Goal: Task Accomplishment & Management: Manage account settings

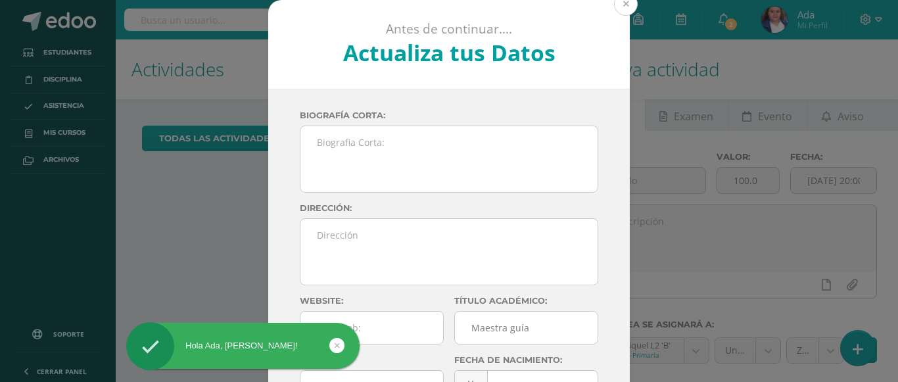
click at [619, 3] on button at bounding box center [626, 4] width 24 height 24
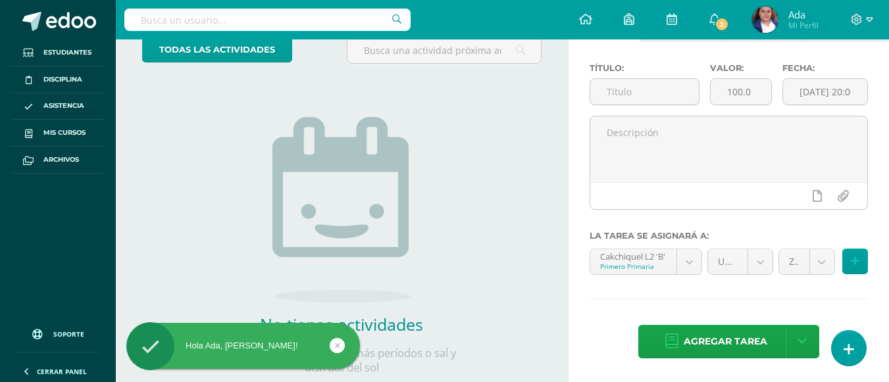
scroll to position [91, 0]
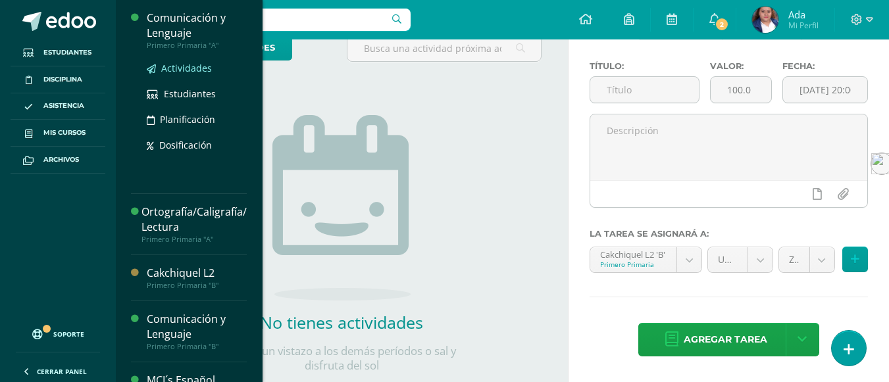
click at [182, 68] on span "Actividades" at bounding box center [186, 68] width 51 height 12
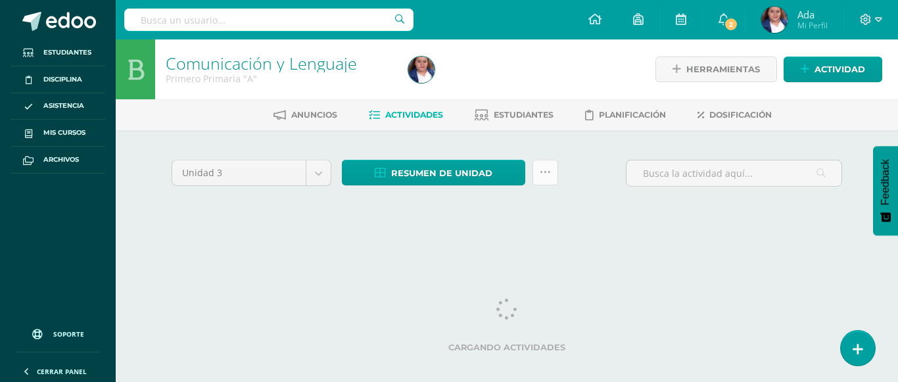
click at [543, 174] on icon at bounding box center [545, 172] width 11 height 11
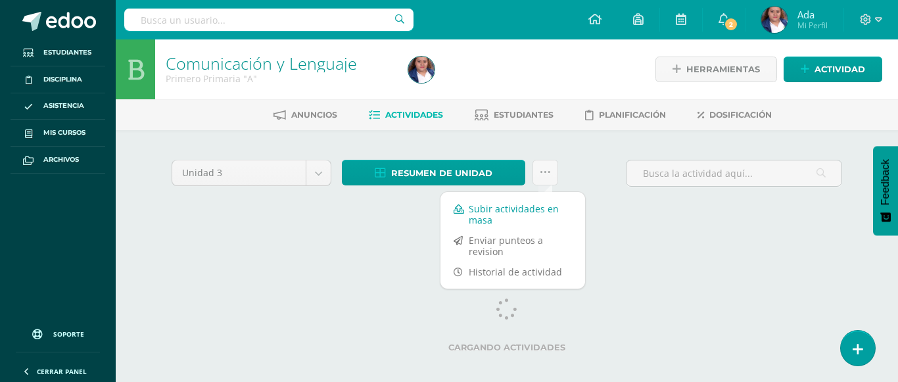
click at [506, 207] on link "Subir actividades en masa" at bounding box center [513, 215] width 145 height 32
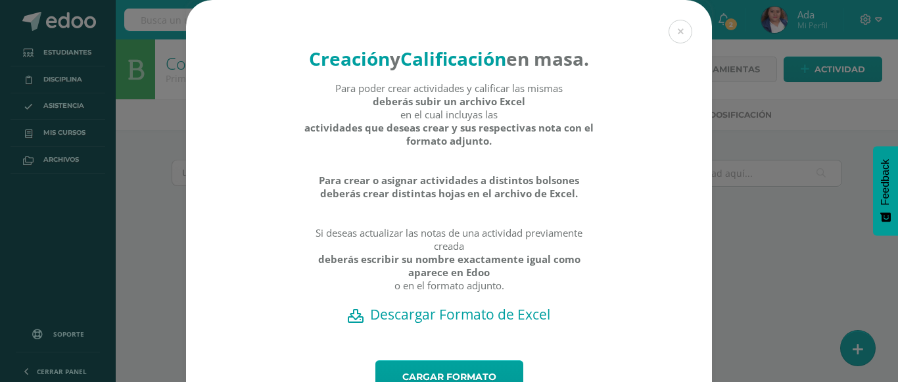
scroll to position [86, 0]
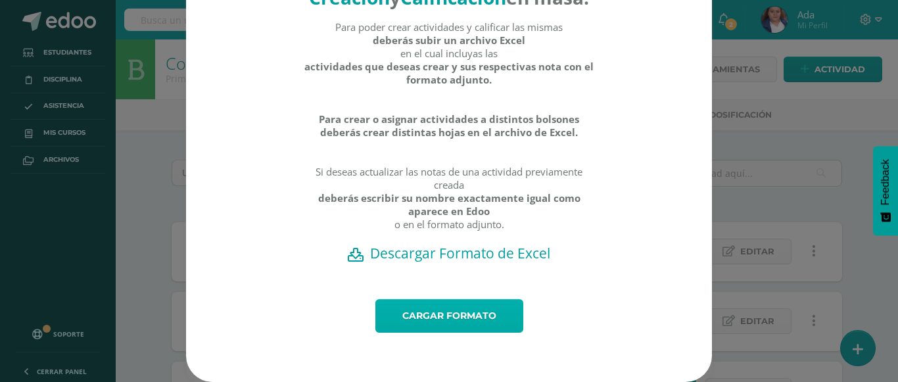
click at [449, 322] on link "Cargar formato" at bounding box center [450, 316] width 148 height 34
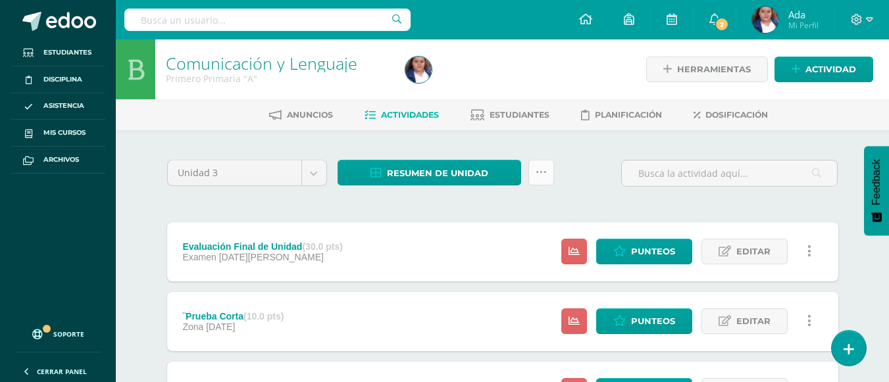
click at [541, 172] on icon at bounding box center [540, 172] width 11 height 11
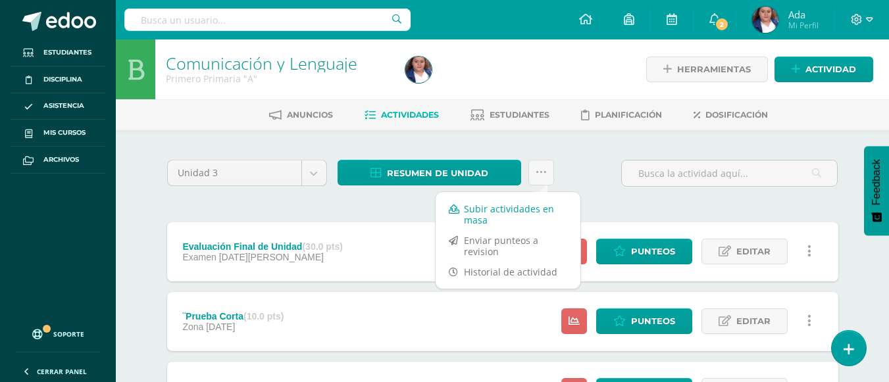
click at [508, 210] on link "Subir actividades en masa" at bounding box center [507, 215] width 145 height 32
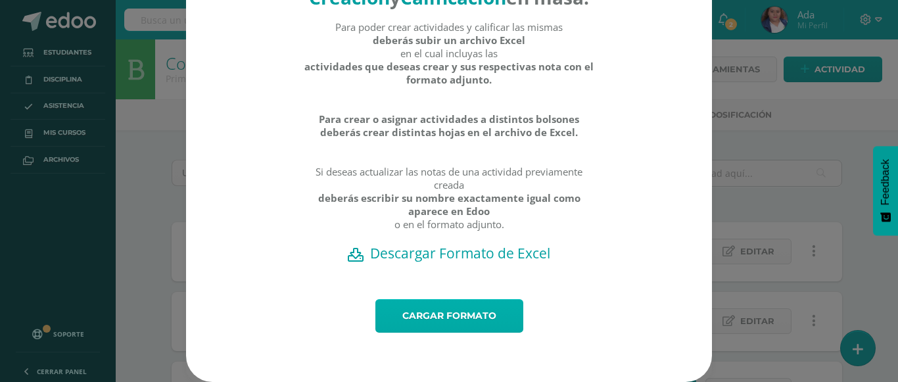
click at [458, 308] on link "Cargar formato" at bounding box center [450, 316] width 148 height 34
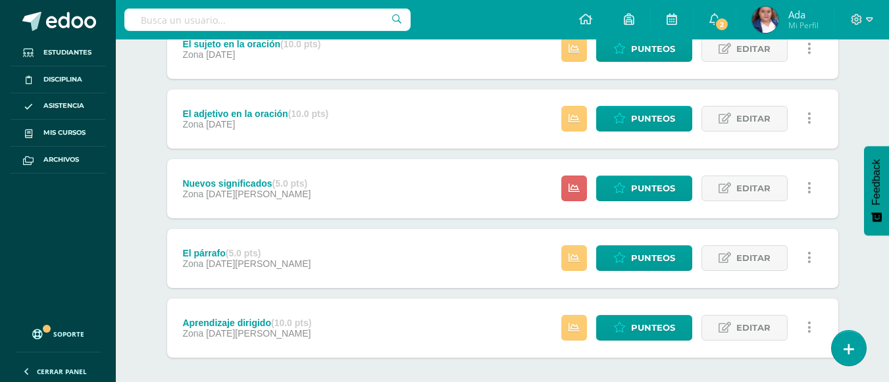
scroll to position [610, 0]
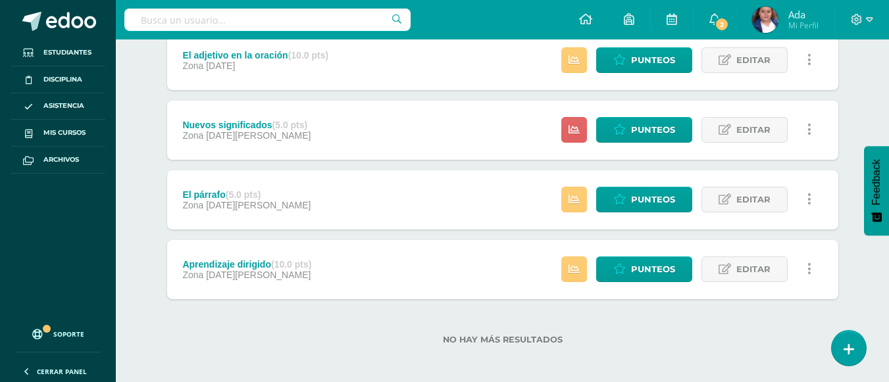
click at [535, 112] on div "Nuevos significados (5.0 pts) Zona 11 de Julio Estatus de Actividad: 0 Estudian…" at bounding box center [502, 130] width 671 height 59
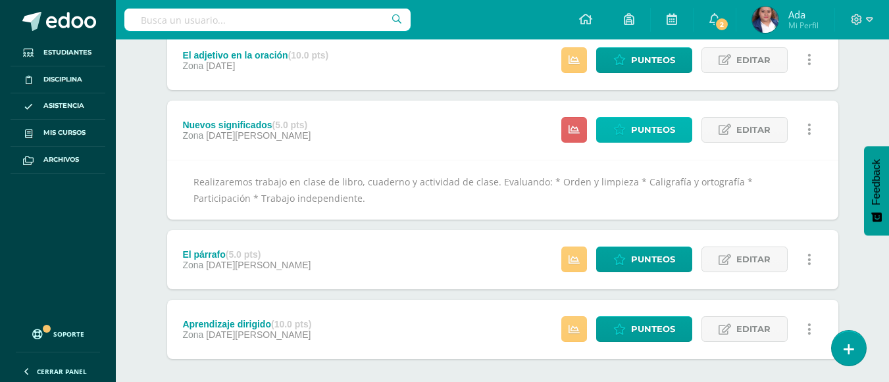
click at [637, 132] on span "Punteos" at bounding box center [653, 130] width 44 height 24
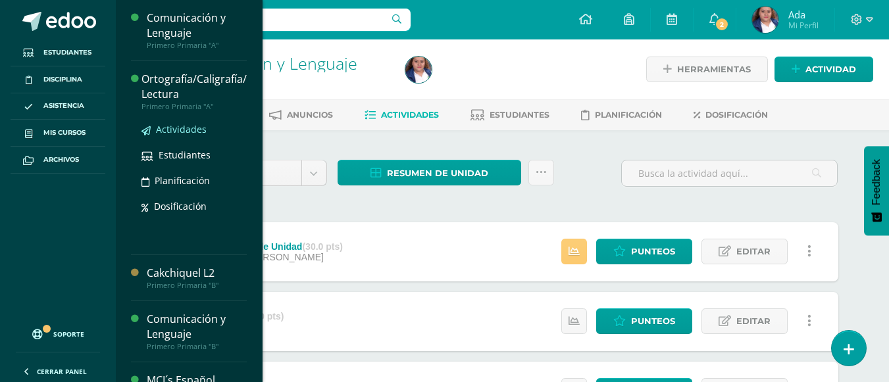
click at [178, 132] on span "Actividades" at bounding box center [181, 129] width 51 height 12
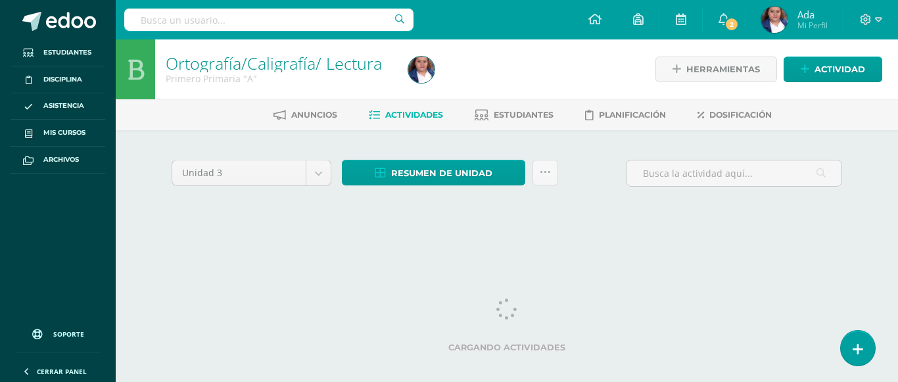
click at [337, 225] on div "Unidad 3 Unidad 1 Unidad 2 Unidad 3 Unidad 4 Resumen de unidad Descargar como H…" at bounding box center [506, 189] width 723 height 118
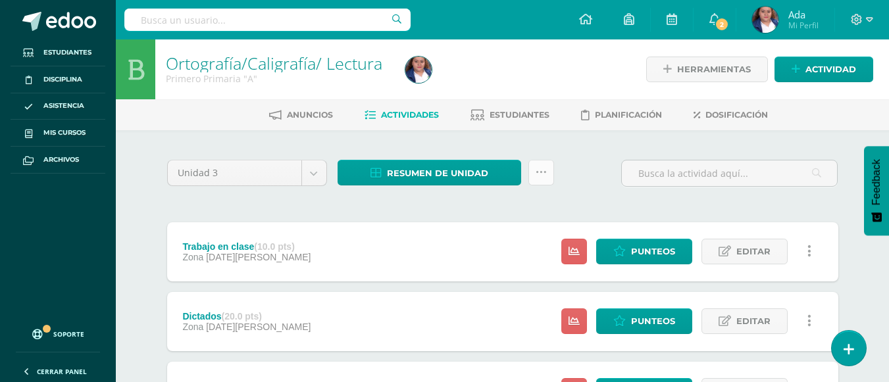
click at [536, 168] on icon at bounding box center [540, 172] width 11 height 11
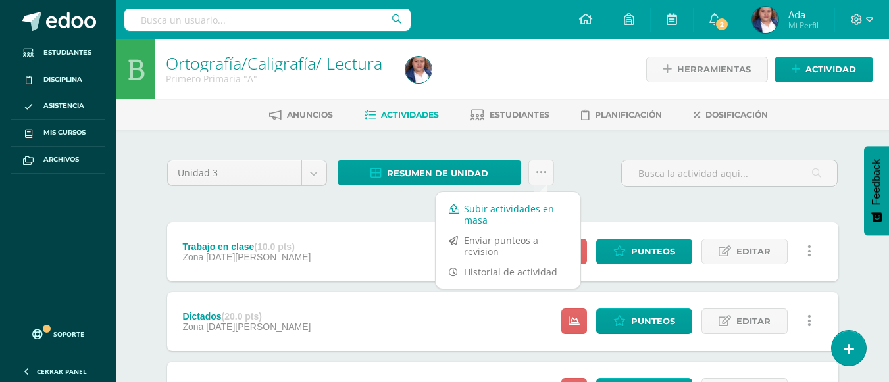
click at [495, 210] on link "Subir actividades en masa" at bounding box center [507, 215] width 145 height 32
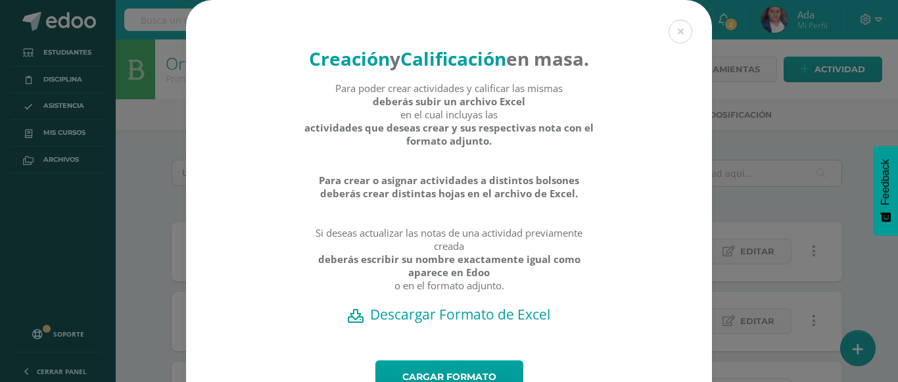
scroll to position [86, 0]
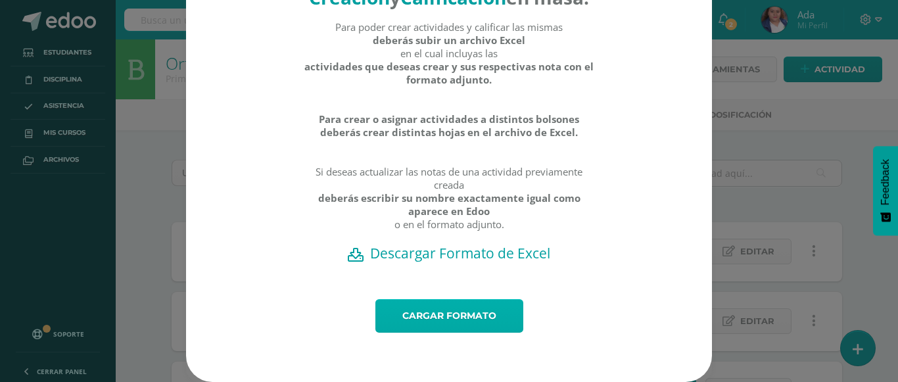
click at [462, 314] on link "Cargar formato" at bounding box center [450, 316] width 148 height 34
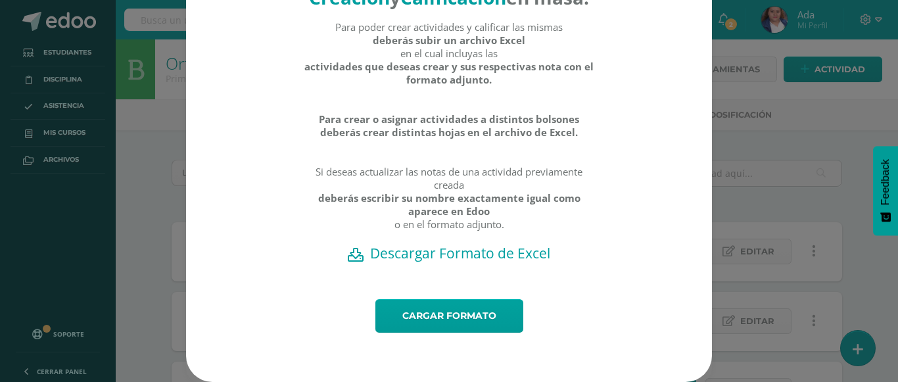
scroll to position [0, 0]
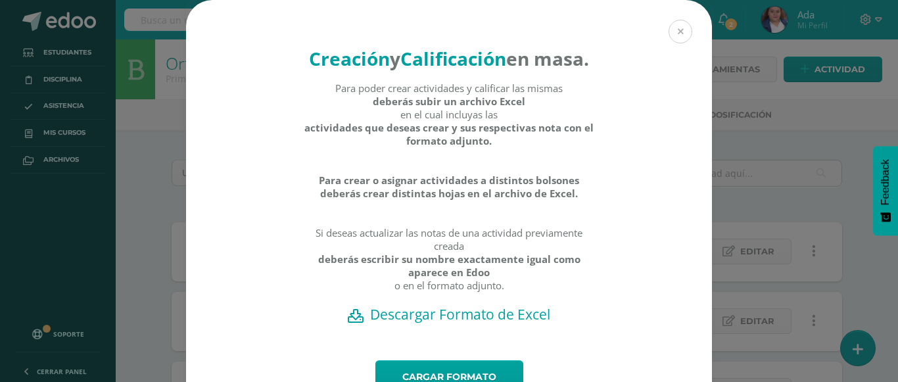
click at [676, 24] on button at bounding box center [681, 32] width 24 height 24
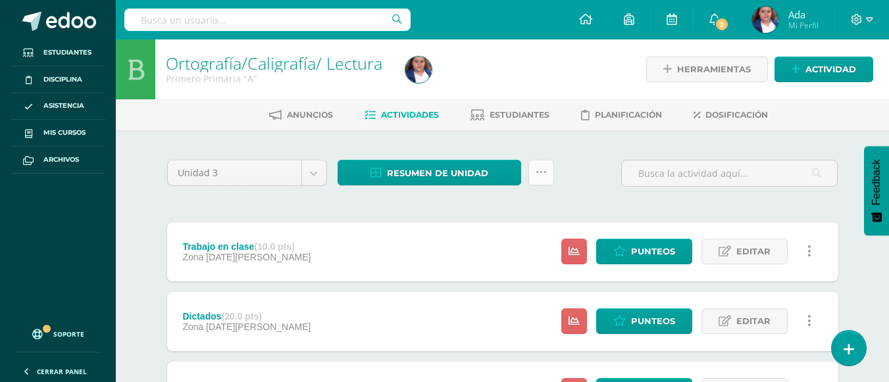
click at [537, 180] on link at bounding box center [541, 173] width 26 height 26
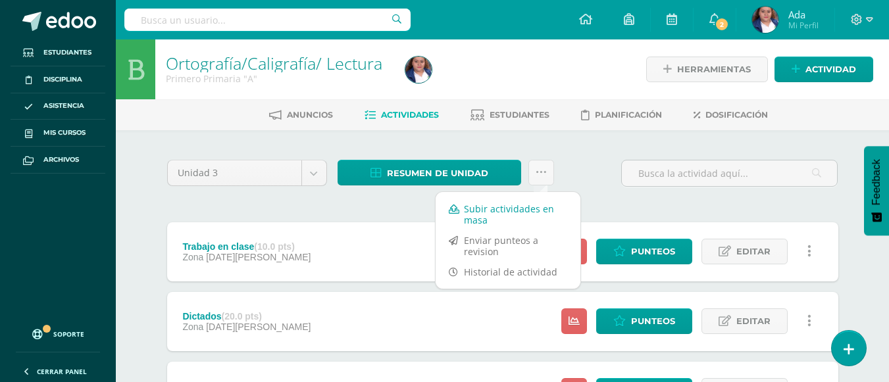
click at [479, 218] on link "Subir actividades en masa" at bounding box center [507, 215] width 145 height 32
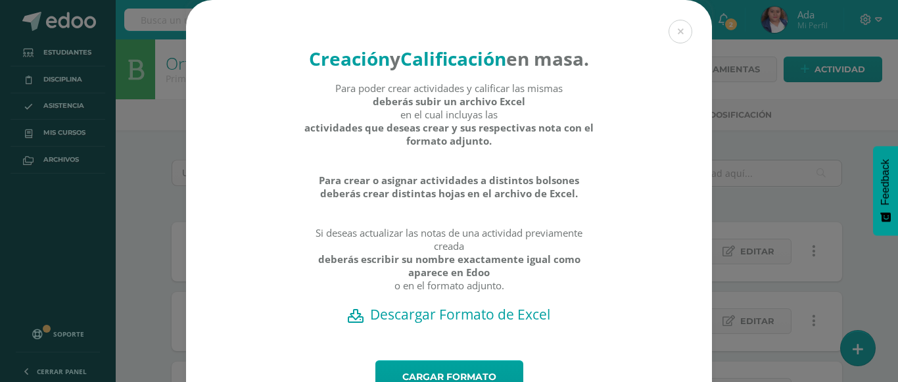
scroll to position [86, 0]
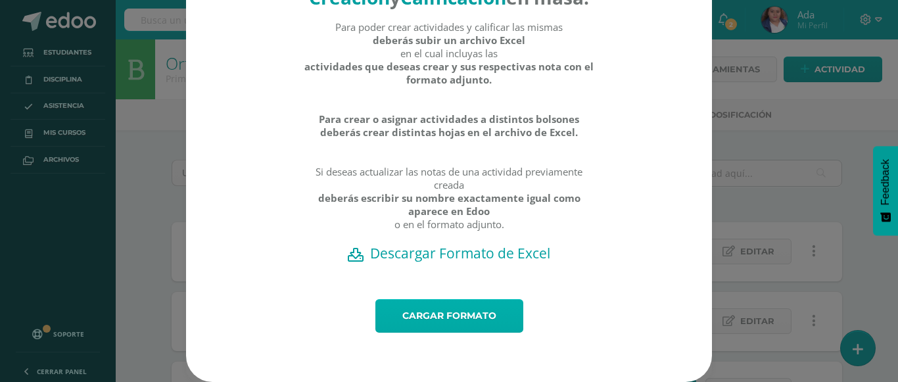
click at [411, 316] on link "Cargar formato" at bounding box center [450, 316] width 148 height 34
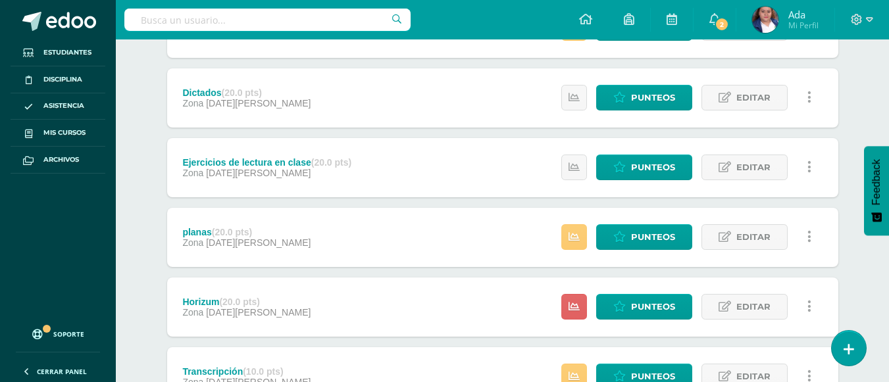
scroll to position [223, 0]
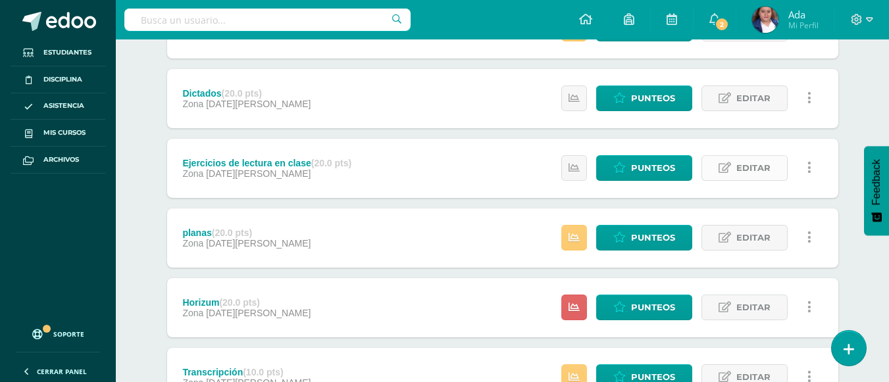
click at [743, 172] on span "Editar" at bounding box center [753, 168] width 34 height 24
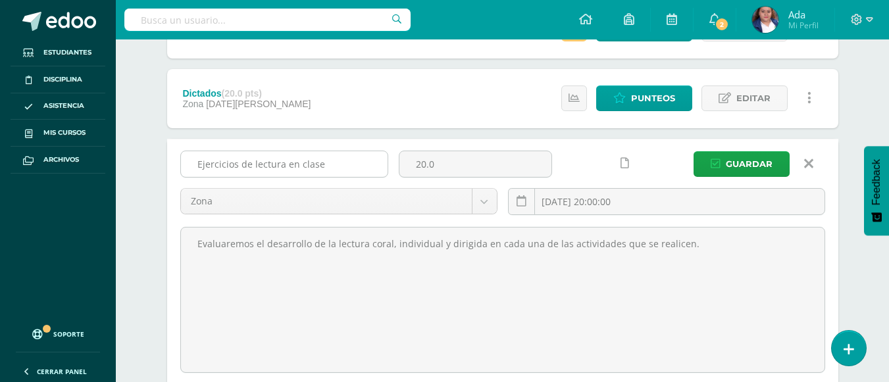
click at [355, 161] on input "Ejercicios de lectura en clase" at bounding box center [284, 164] width 207 height 26
drag, startPoint x: 349, startPoint y: 162, endPoint x: 132, endPoint y: 172, distance: 217.3
click at [132, 172] on div "Ortografía/Caligrafía/ Lectura Primero Primaria "A" Herramientas Detalle de asi…" at bounding box center [502, 249] width 773 height 866
click at [199, 166] on input "proyecto lector" at bounding box center [284, 164] width 207 height 26
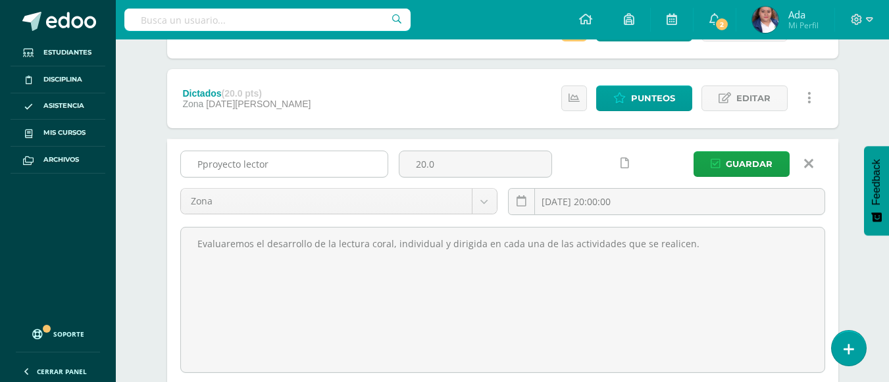
click at [243, 162] on input "Pproyecto lector" at bounding box center [284, 164] width 207 height 26
click at [254, 191] on body "Actividades Cargadas Exitosamente. Estudiantes Disciplina Asistencia Mis cursos…" at bounding box center [444, 230] width 889 height 906
click at [208, 165] on body "Actividades Cargadas Exitosamente. Estudiantes Disciplina Asistencia Mis cursos…" at bounding box center [444, 230] width 889 height 906
click at [208, 165] on input "Pproyecto Lector" at bounding box center [284, 164] width 207 height 26
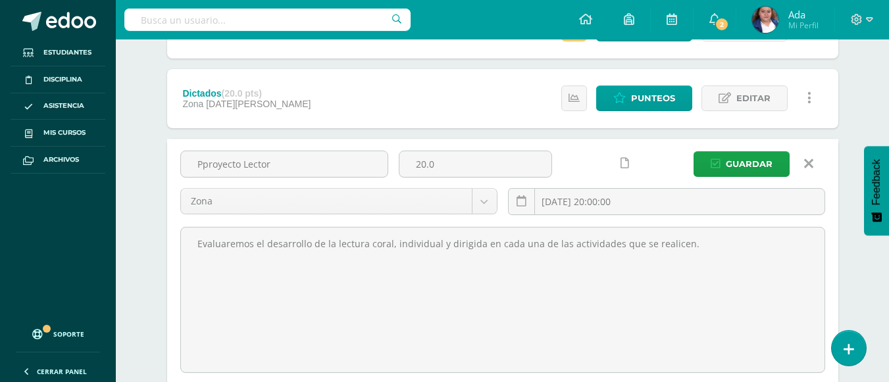
click at [208, 165] on input "Pproyecto Lector" at bounding box center [284, 164] width 207 height 26
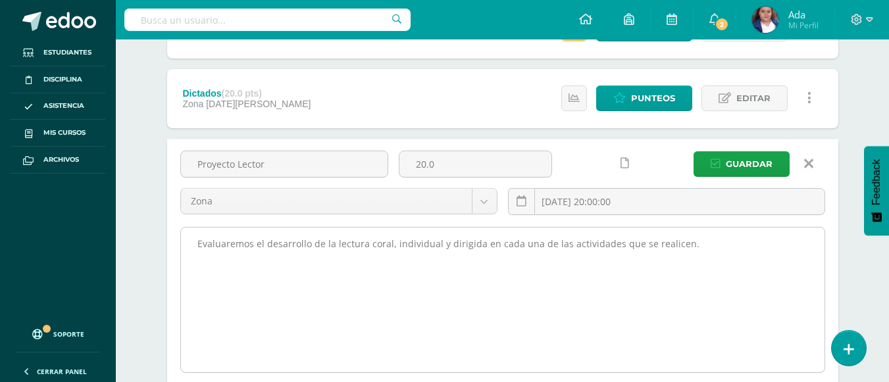
type input "Proyecto Lector"
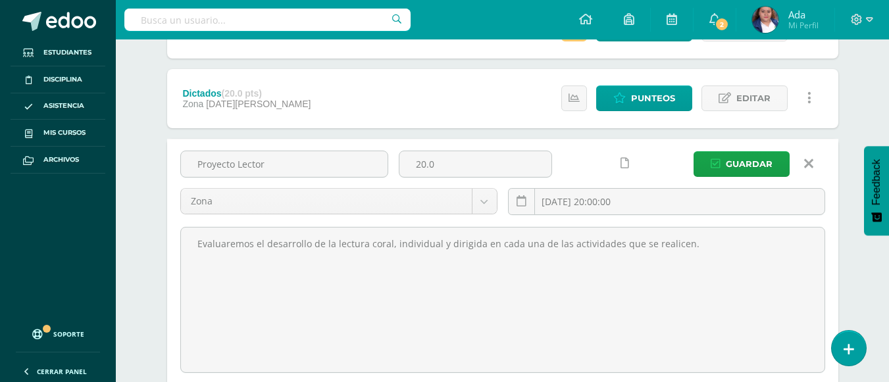
drag, startPoint x: 717, startPoint y: 235, endPoint x: 112, endPoint y: 266, distance: 605.9
click at [112, 266] on body "Actividades Cargadas Exitosamente. Estudiantes Disciplina Asistencia Mis cursos…" at bounding box center [444, 230] width 889 height 906
type textarea "E"
type textarea "Tomar en cuenta la rúbrica calificada en cada rotación de libros y a ello agreg…"
click at [762, 153] on span "Guardar" at bounding box center [748, 164] width 47 height 24
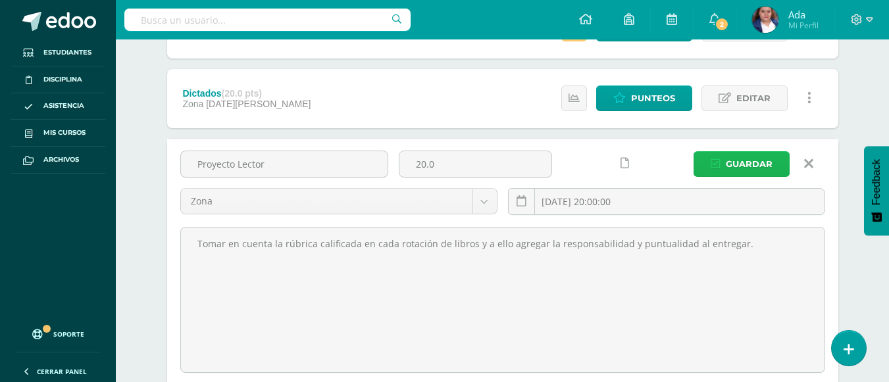
click at [757, 164] on span "Guardar" at bounding box center [748, 164] width 47 height 24
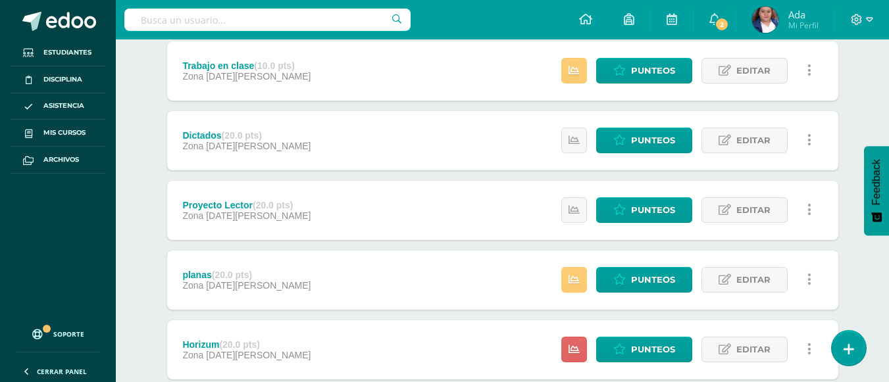
scroll to position [255, 0]
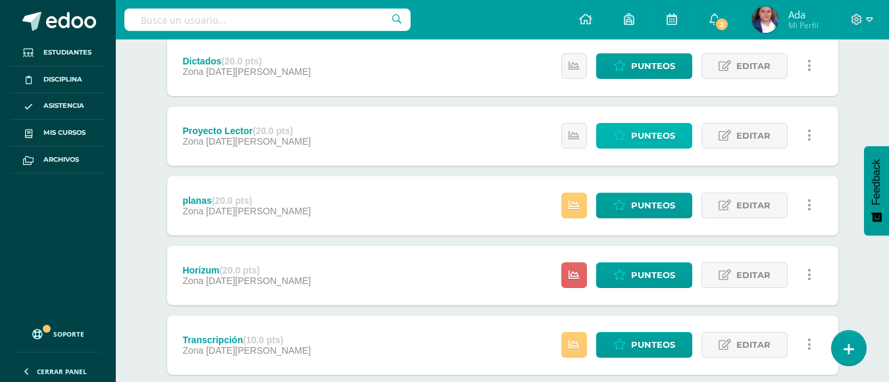
click at [647, 137] on span "Punteos" at bounding box center [653, 136] width 44 height 24
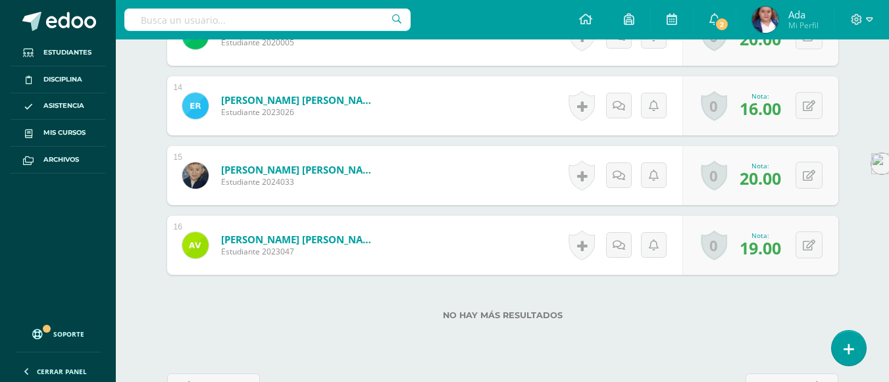
scroll to position [1343, 0]
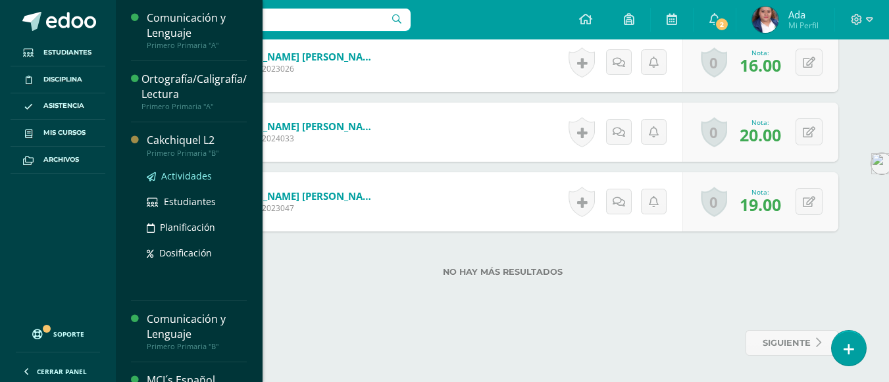
click at [155, 180] on icon at bounding box center [151, 176] width 9 height 9
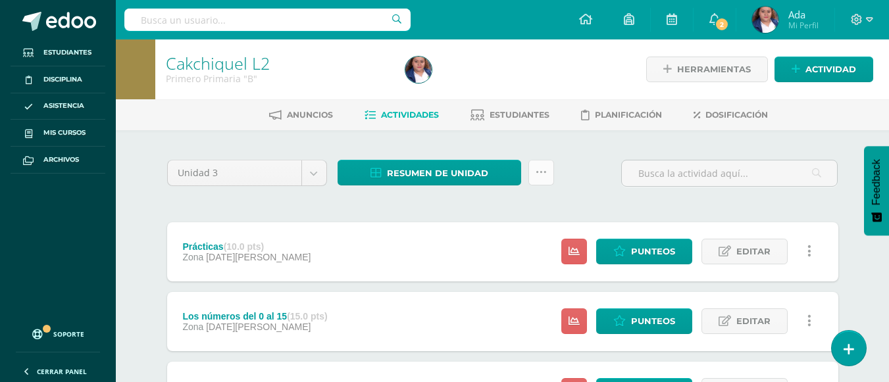
click at [549, 169] on link at bounding box center [541, 173] width 26 height 26
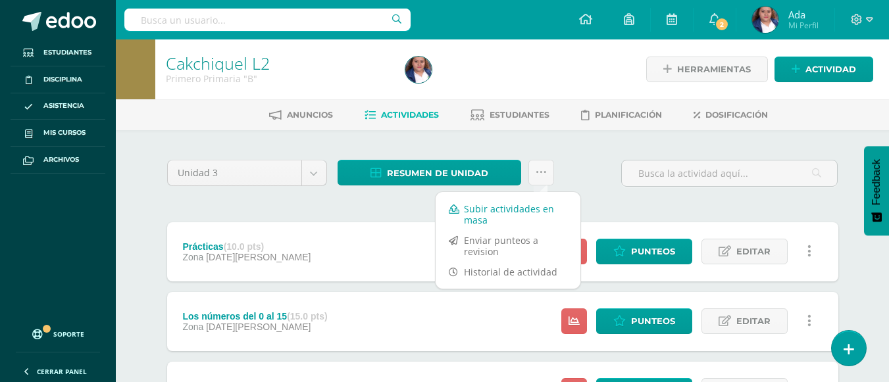
click at [501, 210] on link "Subir actividades en masa" at bounding box center [507, 215] width 145 height 32
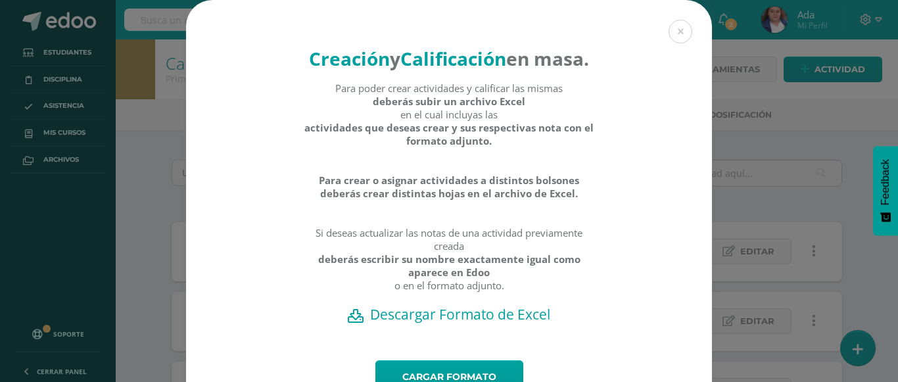
scroll to position [86, 0]
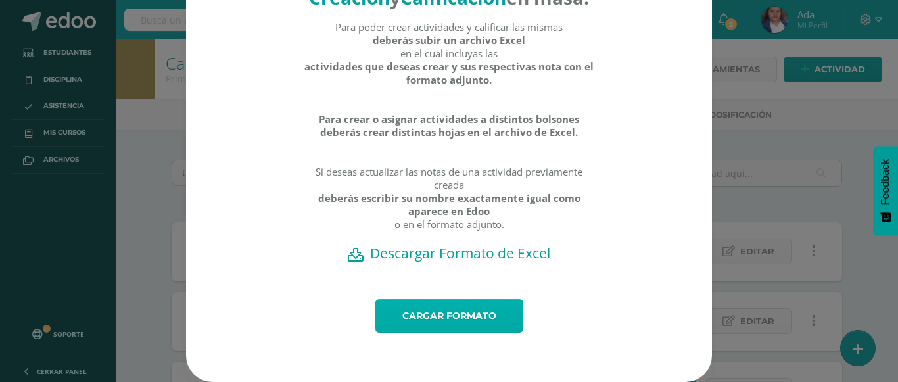
click at [435, 315] on link "Cargar formato" at bounding box center [450, 316] width 148 height 34
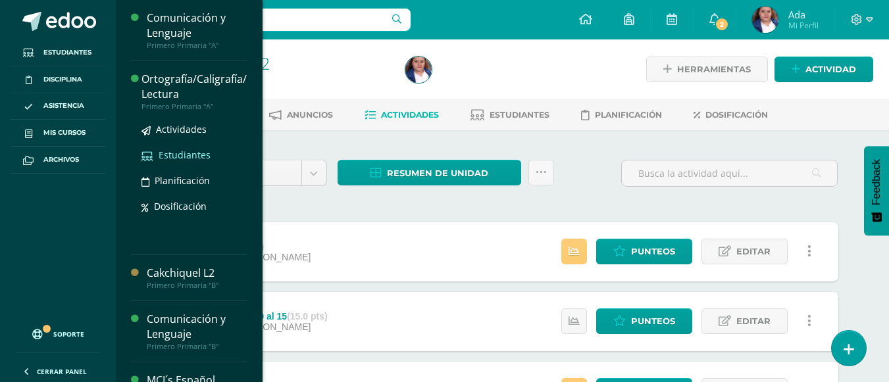
scroll to position [159, 0]
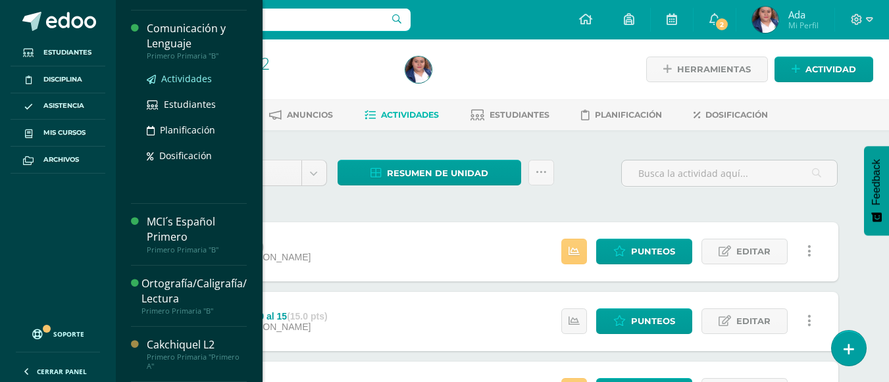
click at [198, 78] on span "Actividades" at bounding box center [186, 78] width 51 height 12
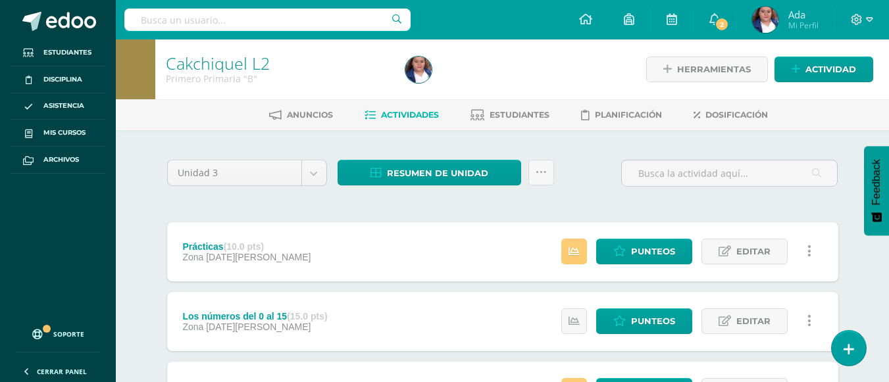
scroll to position [26, 0]
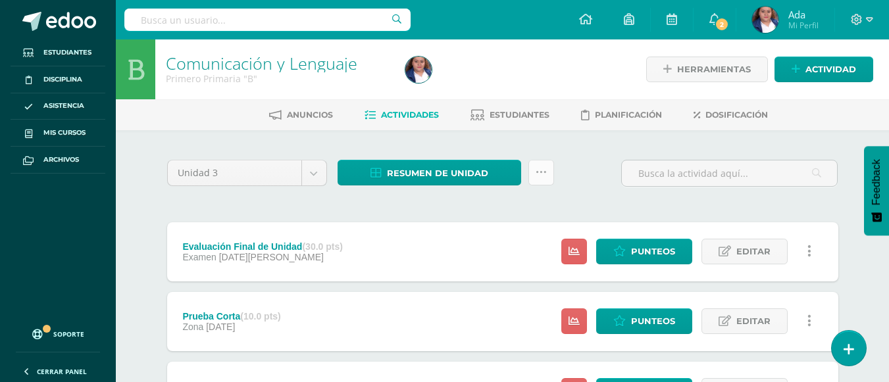
click at [537, 182] on link at bounding box center [541, 173] width 26 height 26
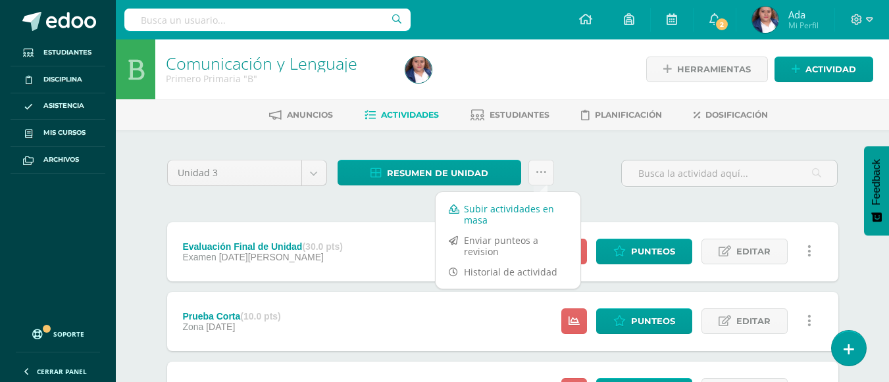
click at [506, 215] on link "Subir actividades en masa" at bounding box center [507, 215] width 145 height 32
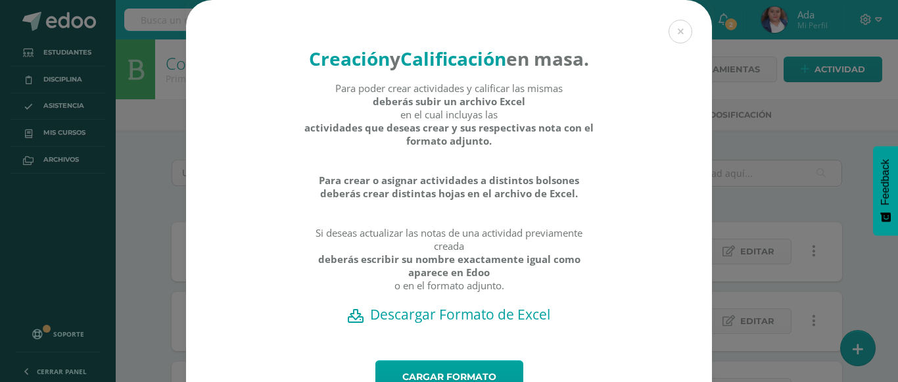
scroll to position [86, 0]
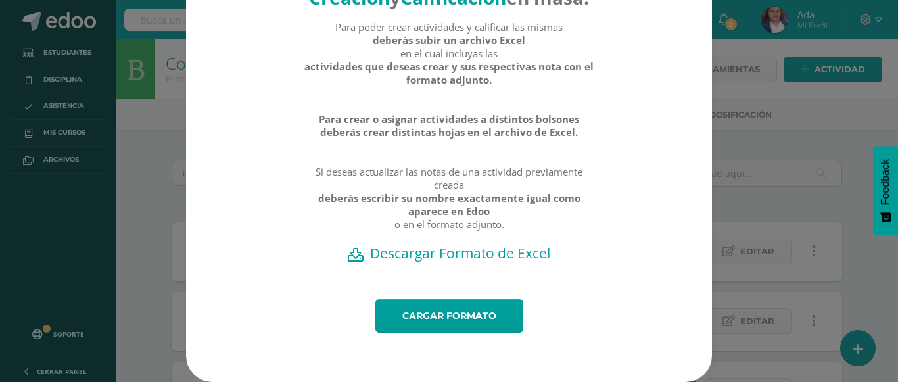
click at [475, 254] on h2 "Descargar Formato de Excel" at bounding box center [449, 253] width 480 height 18
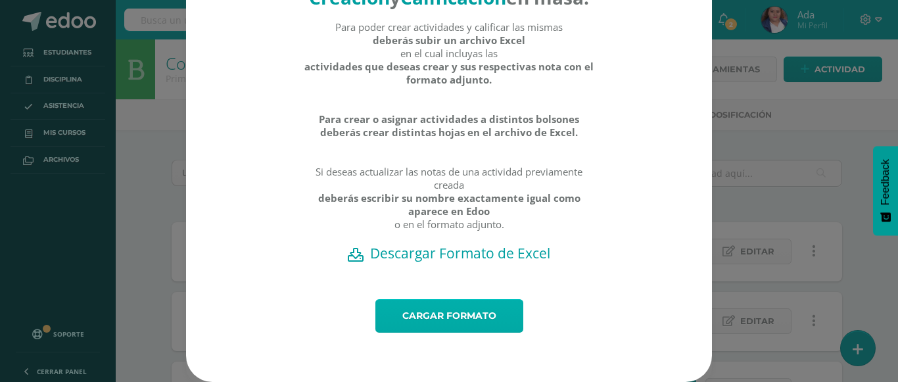
click at [481, 310] on link "Cargar formato" at bounding box center [450, 316] width 148 height 34
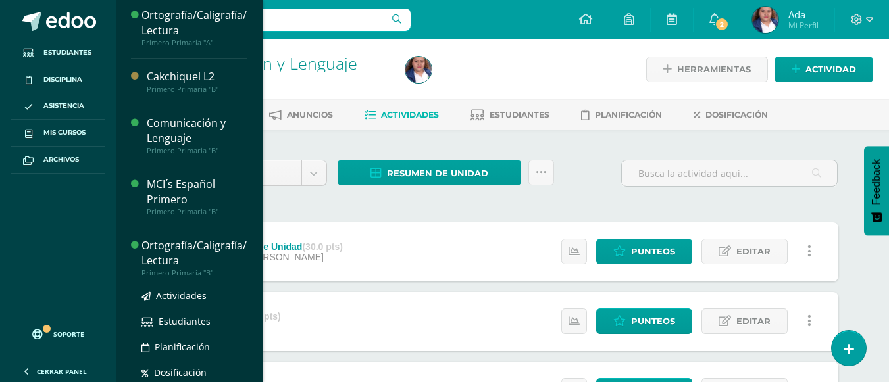
scroll to position [159, 0]
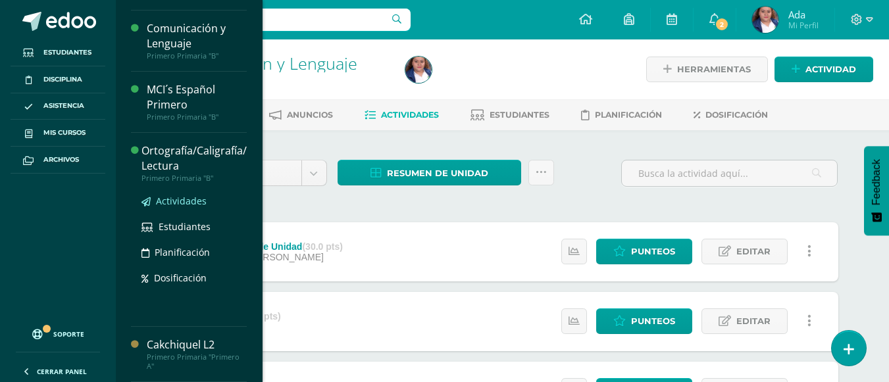
click at [162, 198] on span "Actividades" at bounding box center [181, 201] width 51 height 12
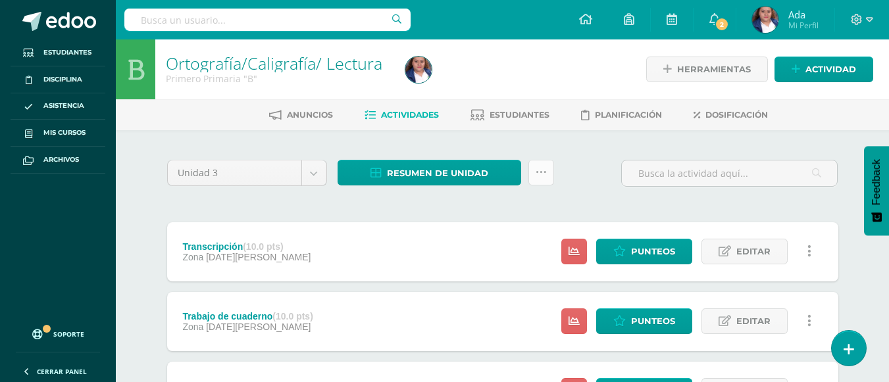
click at [549, 172] on link at bounding box center [541, 173] width 26 height 26
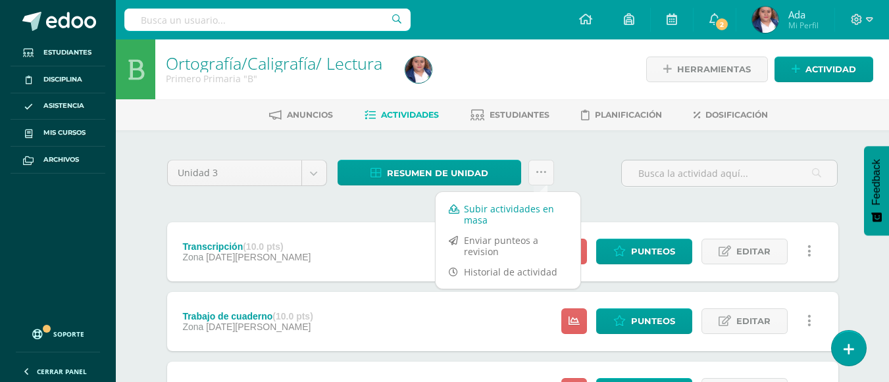
click at [508, 203] on link "Subir actividades en masa" at bounding box center [507, 215] width 145 height 32
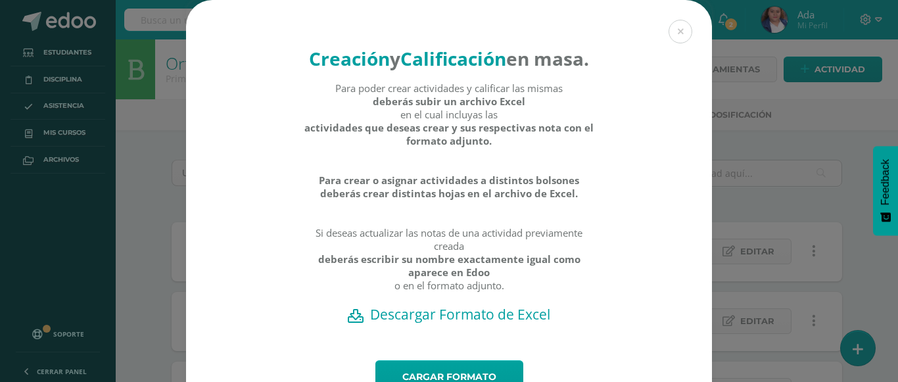
scroll to position [86, 0]
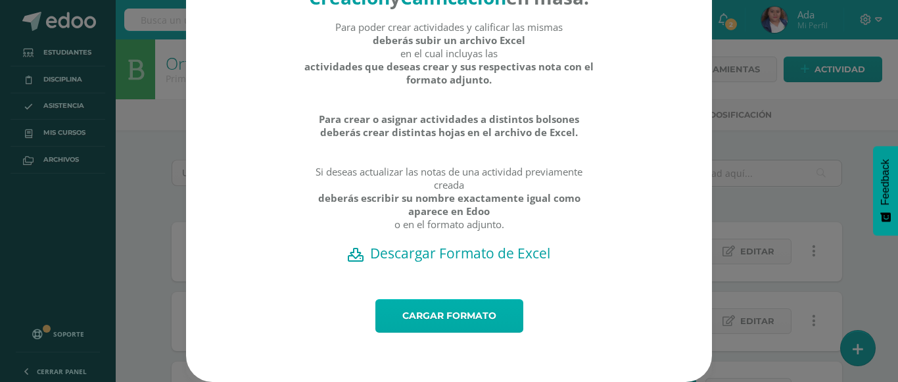
click at [444, 308] on link "Cargar formato" at bounding box center [450, 316] width 148 height 34
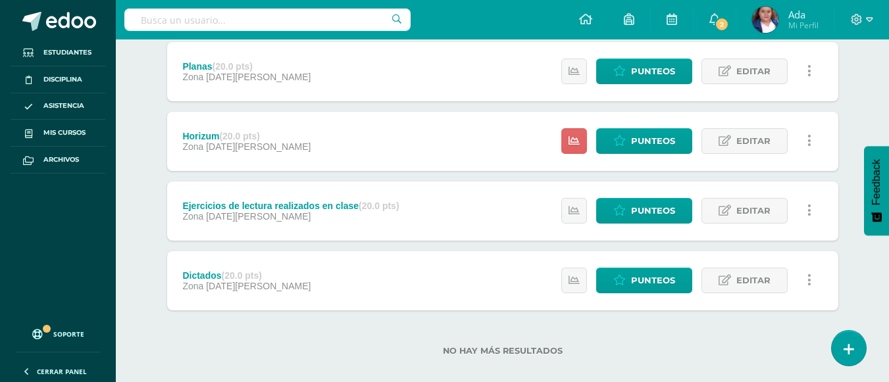
scroll to position [330, 0]
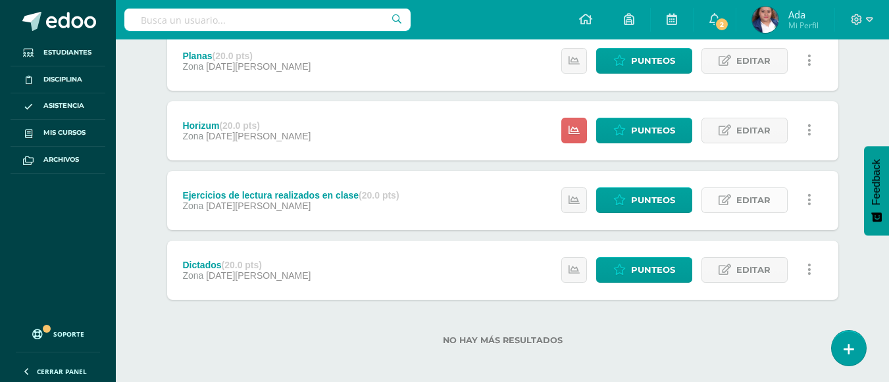
click at [727, 209] on link "Editar" at bounding box center [744, 200] width 86 height 26
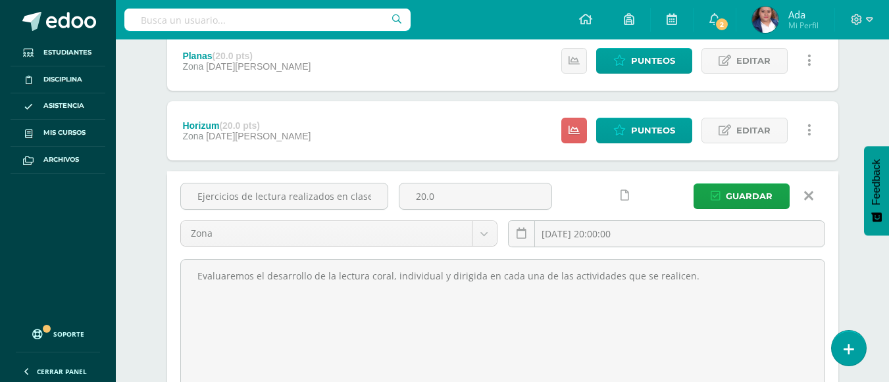
drag, startPoint x: 374, startPoint y: 203, endPoint x: 174, endPoint y: 206, distance: 200.0
click at [175, 206] on div "Ejercicios de lectura realizados en clase" at bounding box center [284, 201] width 218 height 37
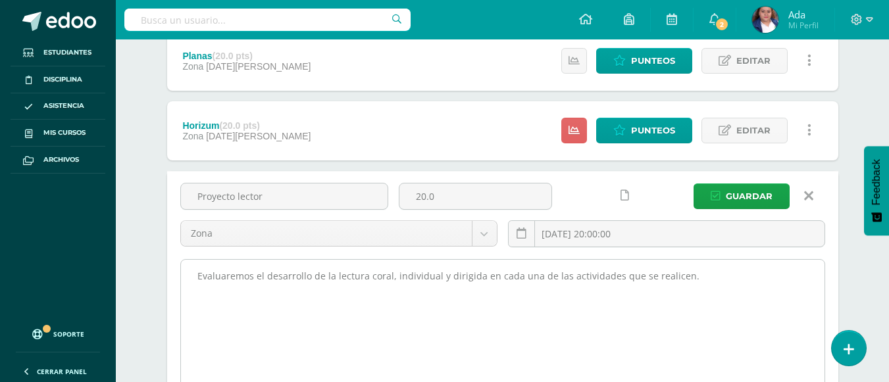
type input "Proyecto lector"
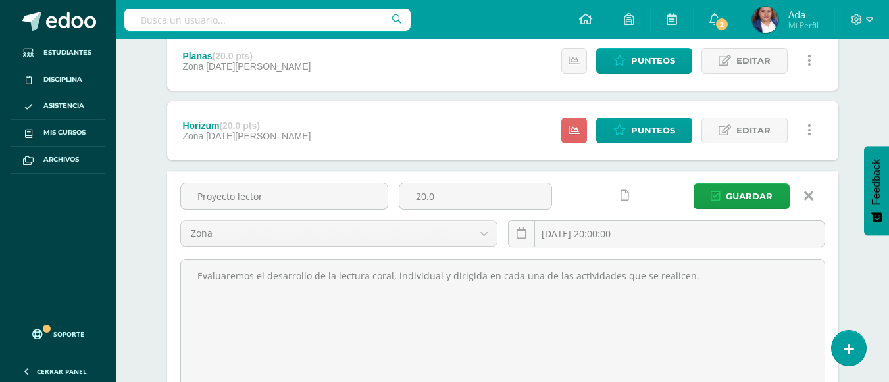
drag, startPoint x: 604, startPoint y: 285, endPoint x: 174, endPoint y: 230, distance: 433.7
click at [174, 230] on div "Proyecto lector 20.0 Zona Zona [DATE] 20:00:00 [GEOGRAPHIC_DATA] Evaluaremos el…" at bounding box center [502, 294] width 671 height 247
type textarea "G"
type textarea "S"
type textarea "T"
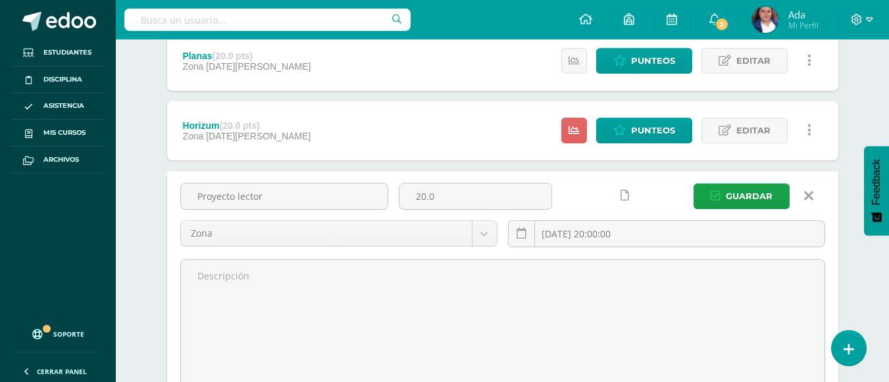
type textarea "S"
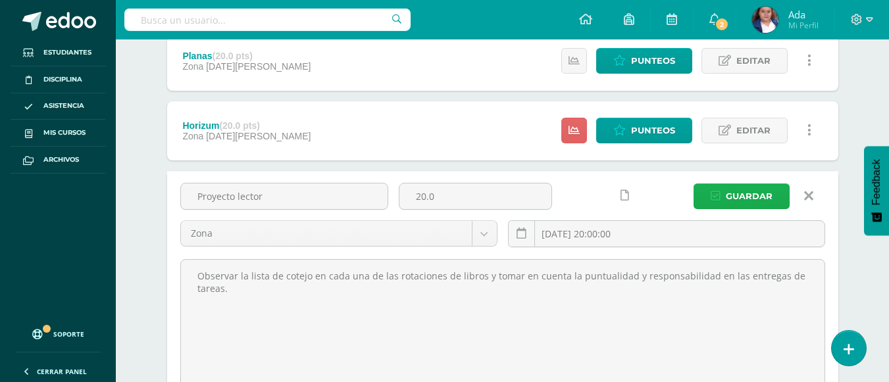
type textarea "Observar la lista de cotejo en cada una de las rotaciones de libros y tomar en …"
click at [735, 194] on span "Guardar" at bounding box center [748, 196] width 47 height 24
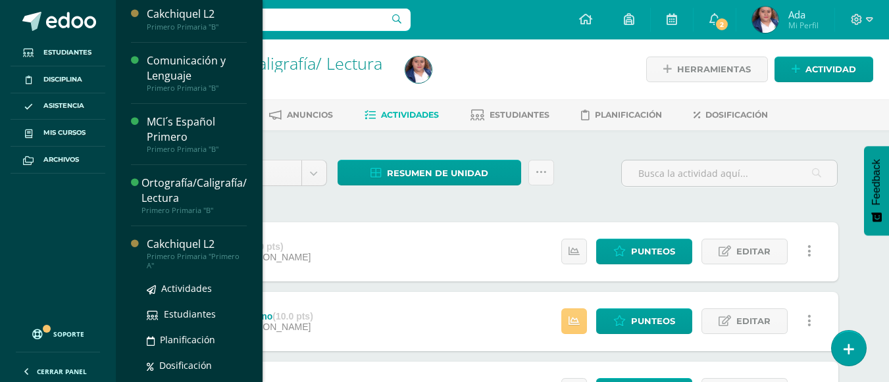
scroll to position [159, 0]
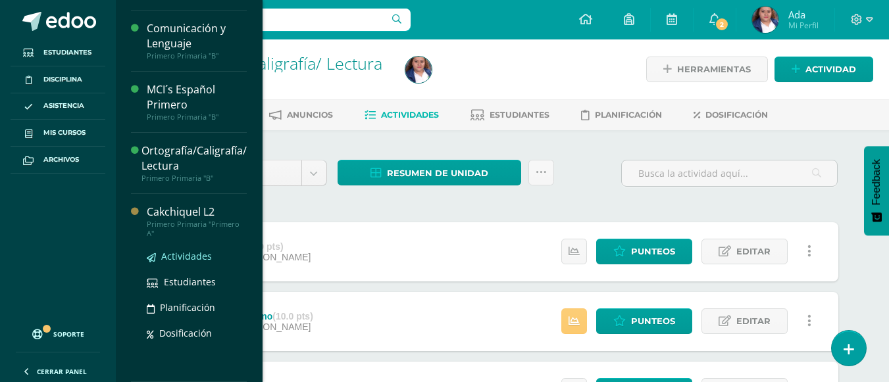
click at [191, 253] on span "Actividades" at bounding box center [186, 256] width 51 height 12
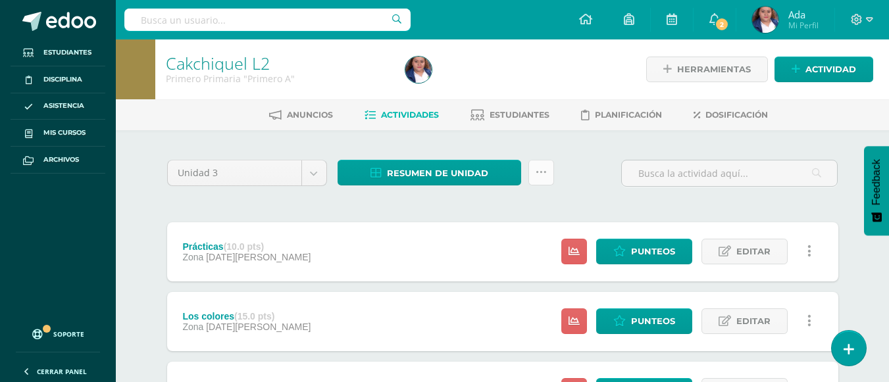
click at [543, 174] on icon at bounding box center [540, 172] width 11 height 11
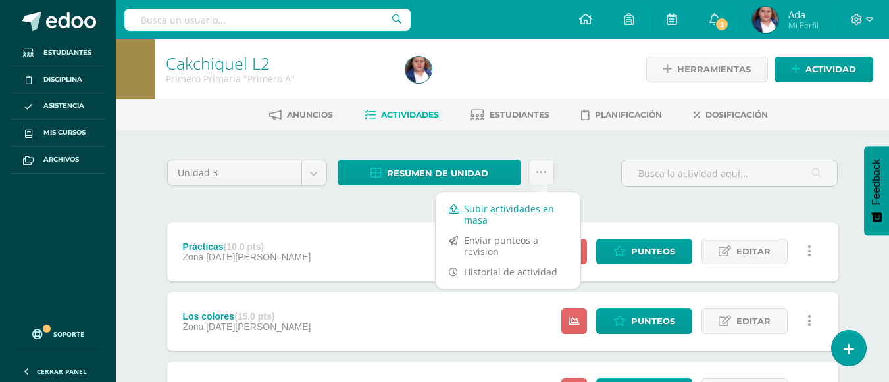
click at [470, 216] on link "Subir actividades en masa" at bounding box center [507, 215] width 145 height 32
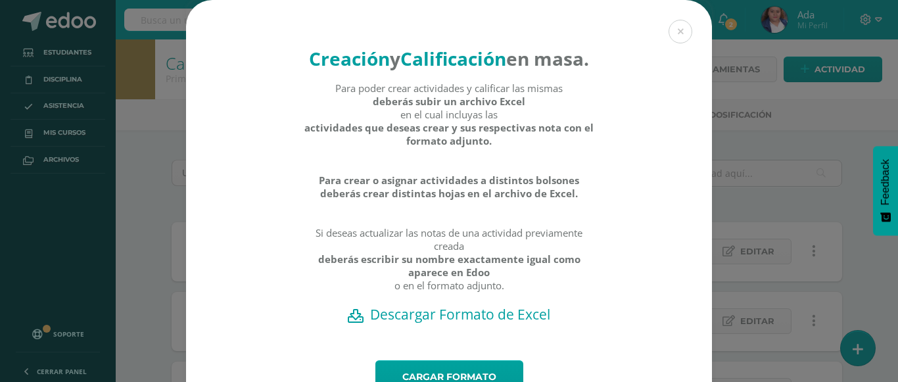
scroll to position [86, 0]
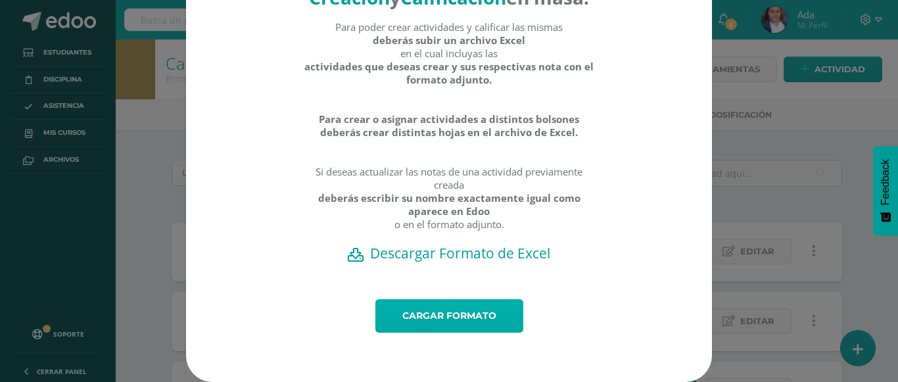
click at [438, 321] on link "Cargar formato" at bounding box center [450, 316] width 148 height 34
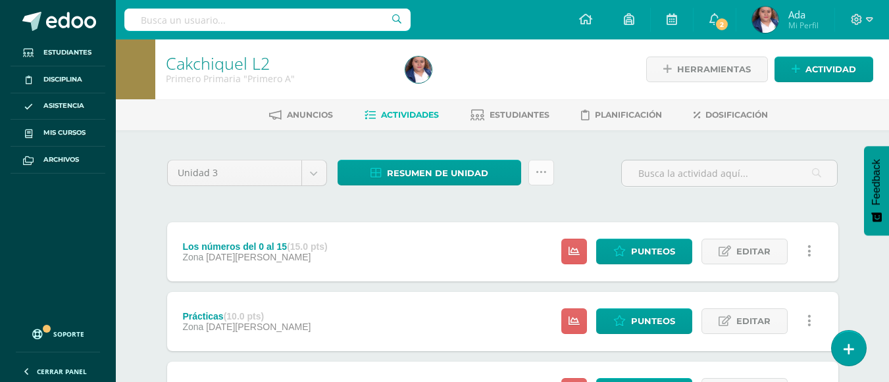
click at [543, 178] on icon at bounding box center [540, 172] width 11 height 11
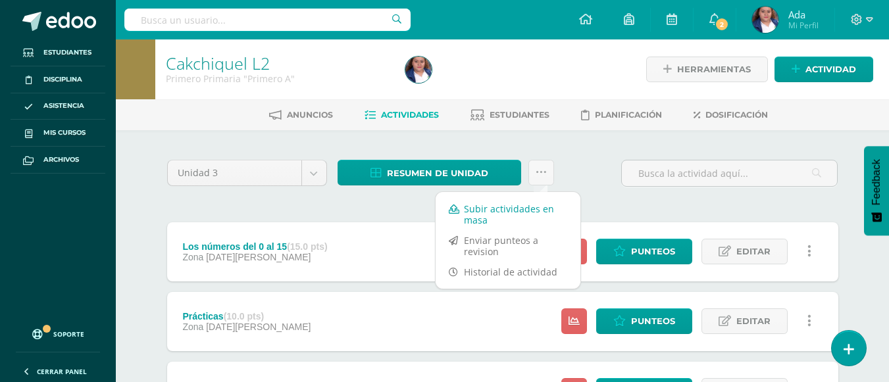
click at [458, 206] on icon at bounding box center [454, 209] width 11 height 9
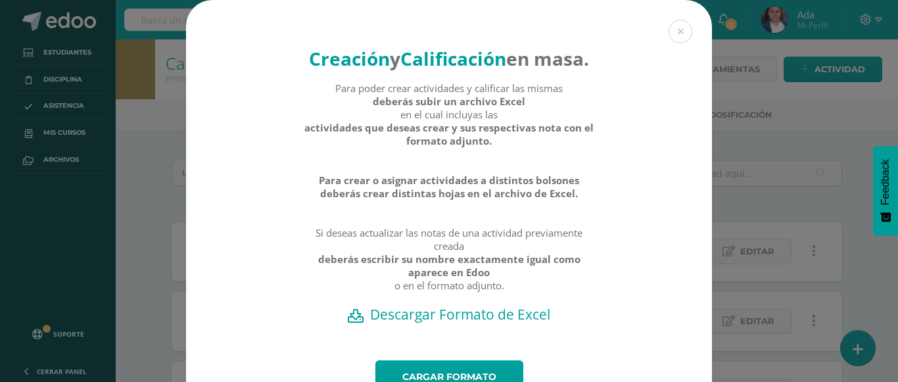
scroll to position [86, 0]
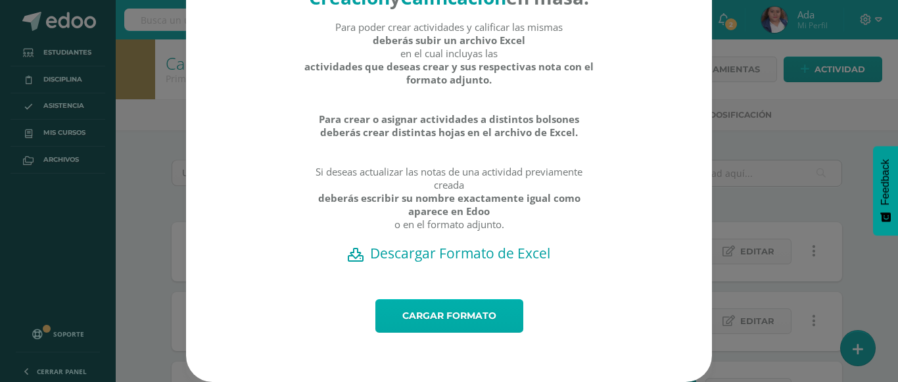
click at [445, 318] on link "Cargar formato" at bounding box center [450, 316] width 148 height 34
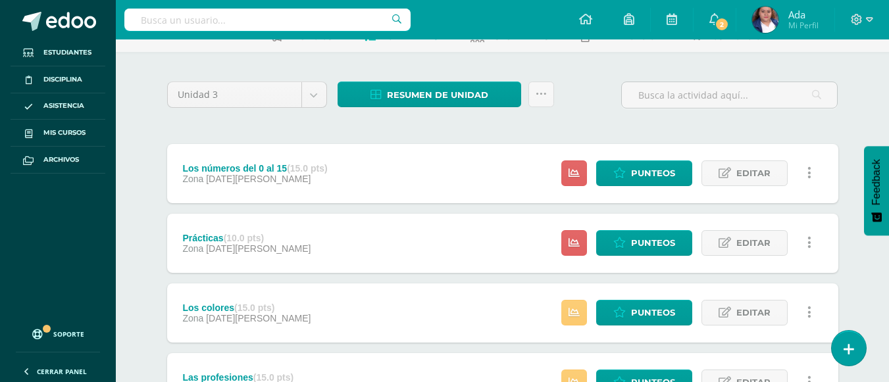
scroll to position [81, 0]
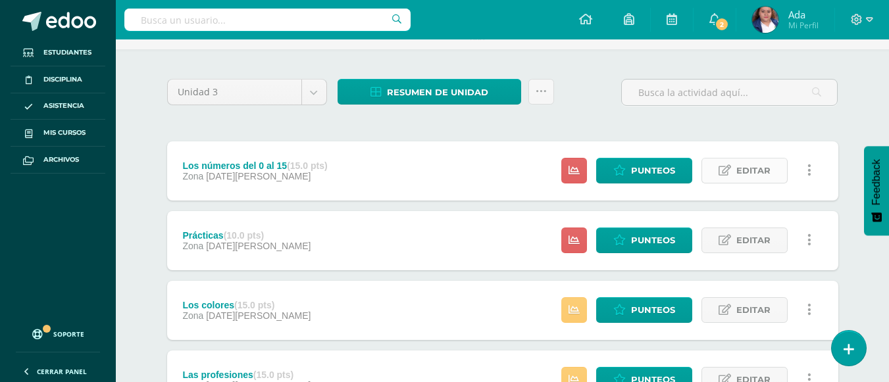
click at [754, 174] on span "Editar" at bounding box center [753, 171] width 34 height 24
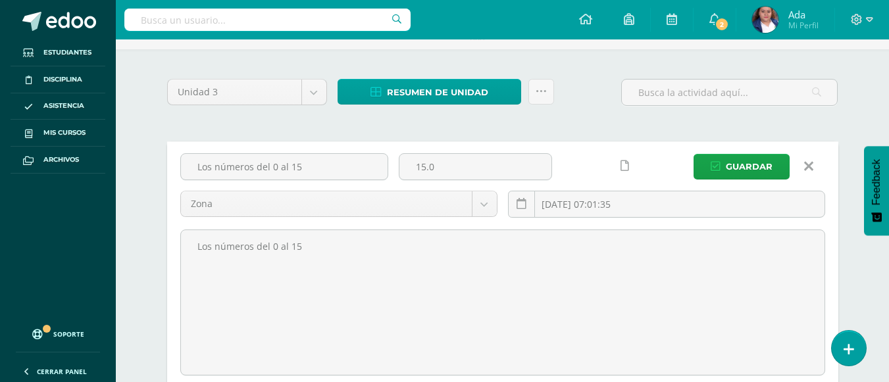
click at [802, 169] on link at bounding box center [809, 166] width 34 height 25
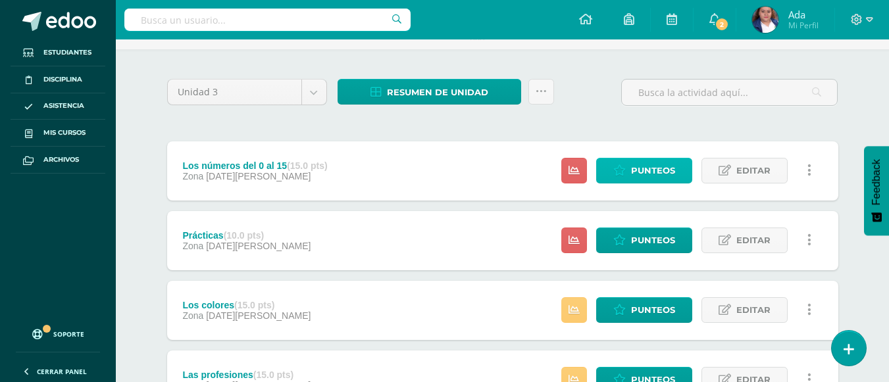
click at [647, 168] on span "Punteos" at bounding box center [653, 171] width 44 height 24
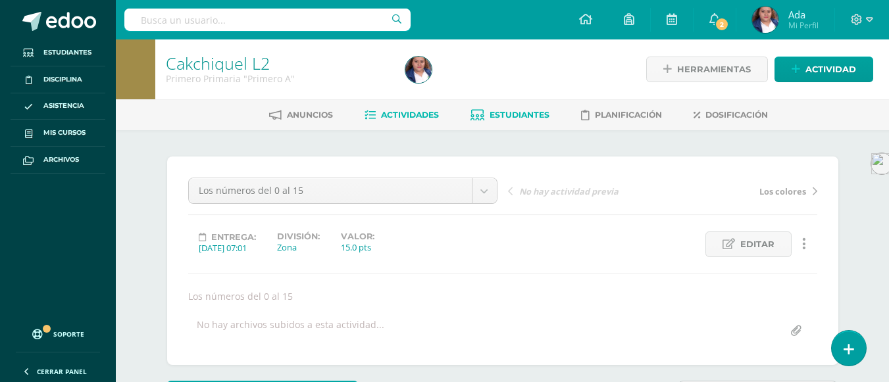
click at [510, 113] on span "Estudiantes" at bounding box center [519, 115] width 60 height 10
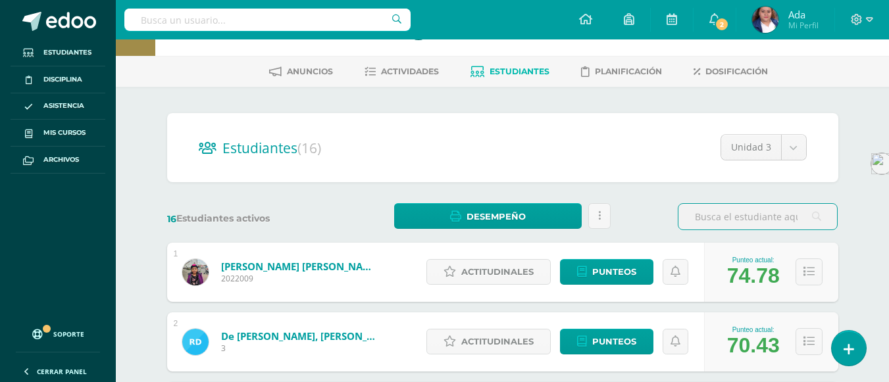
scroll to position [44, 0]
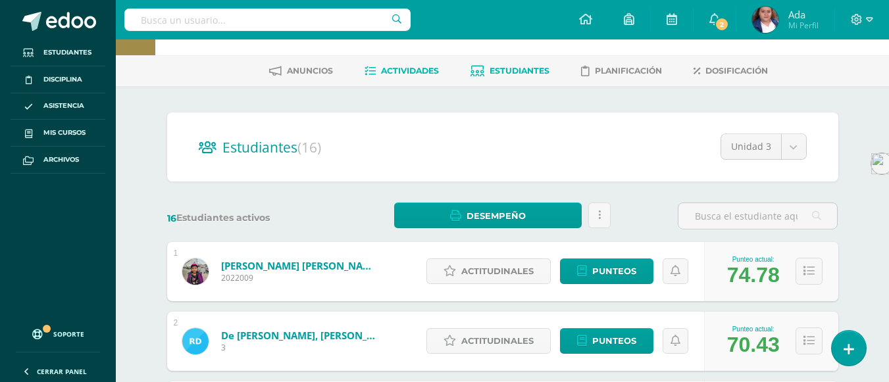
click at [393, 68] on span "Actividades" at bounding box center [410, 71] width 58 height 10
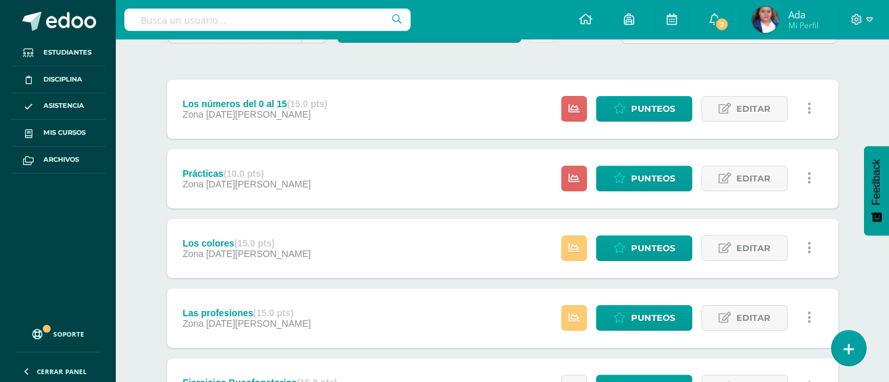
scroll to position [143, 0]
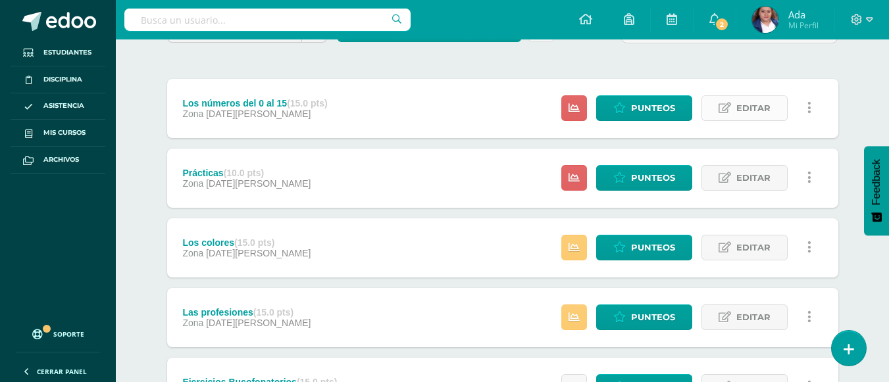
click at [720, 109] on icon at bounding box center [724, 108] width 12 height 11
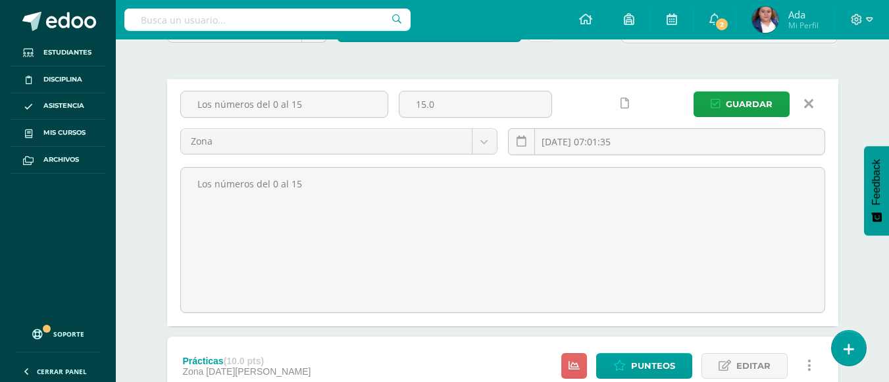
click at [812, 101] on icon at bounding box center [808, 104] width 9 height 14
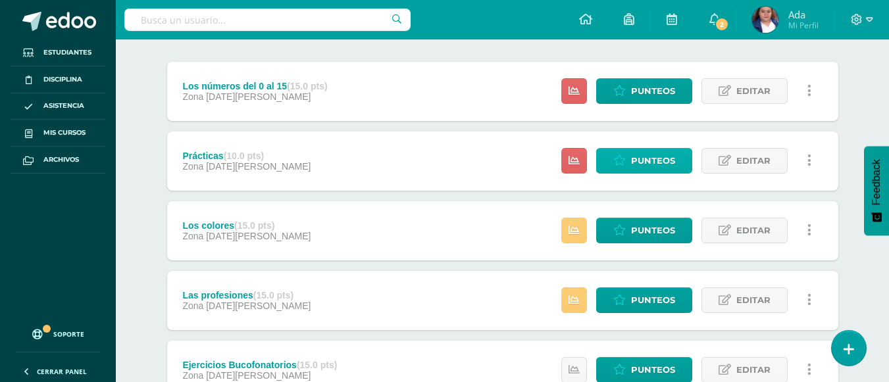
scroll to position [155, 0]
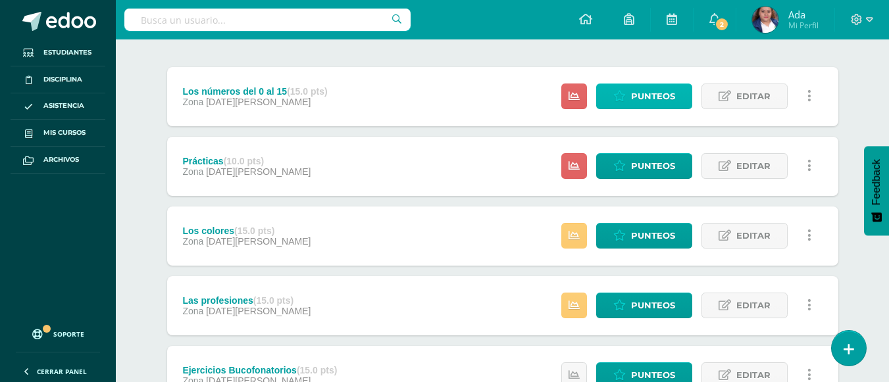
click at [641, 99] on span "Punteos" at bounding box center [653, 96] width 44 height 24
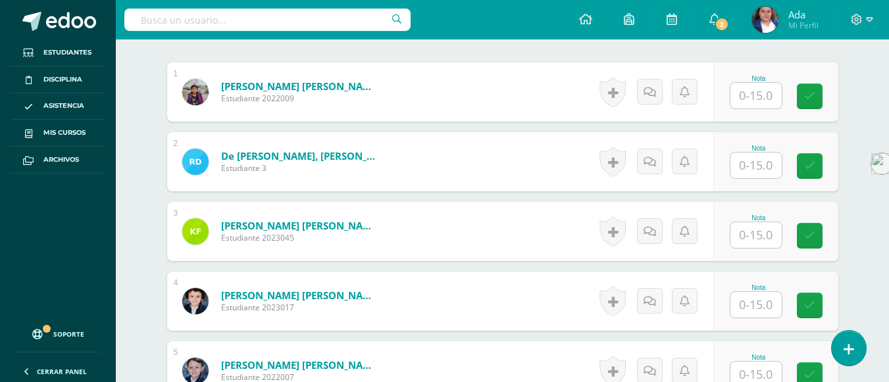
scroll to position [400, 0]
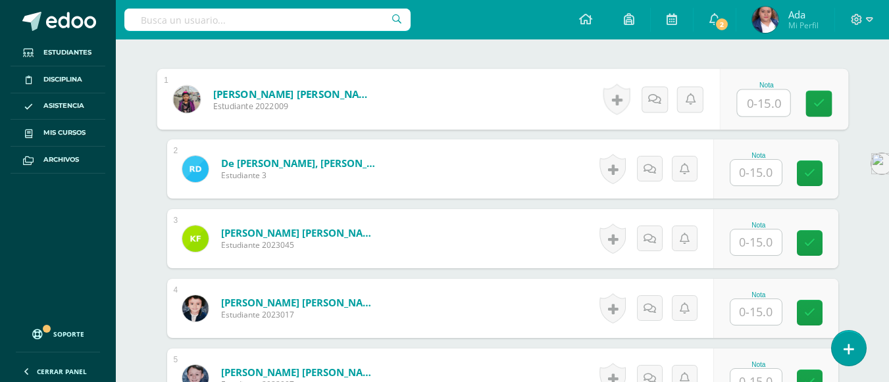
click at [768, 94] on input "text" at bounding box center [763, 103] width 53 height 26
type input "15"
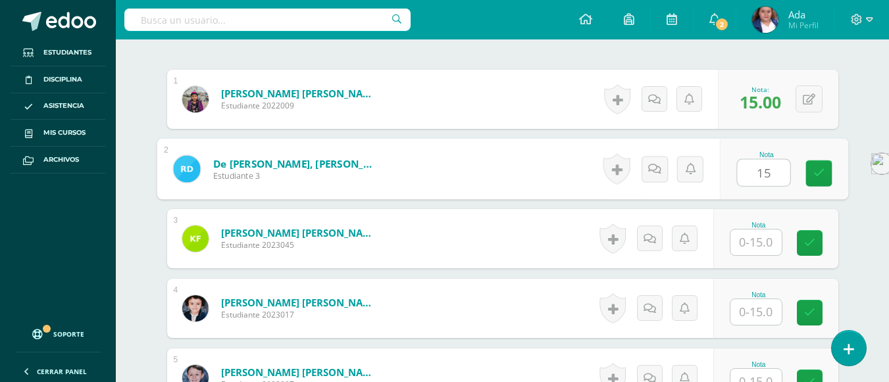
type input "15"
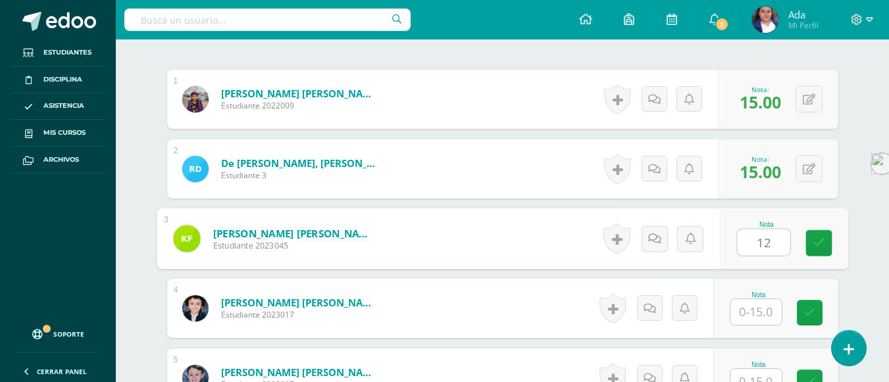
type input "12"
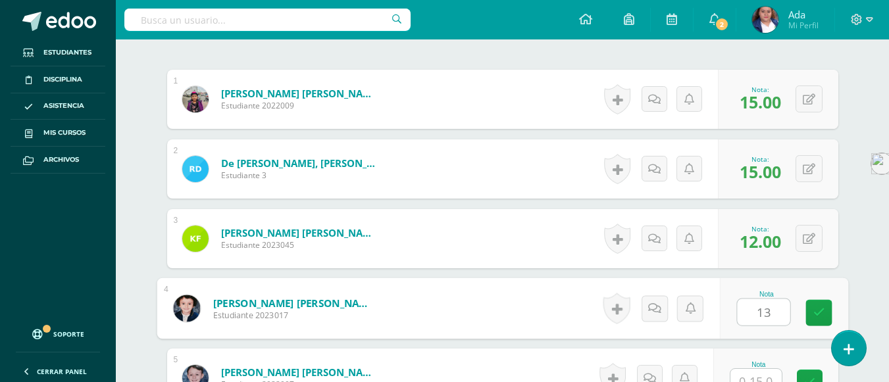
type input "13"
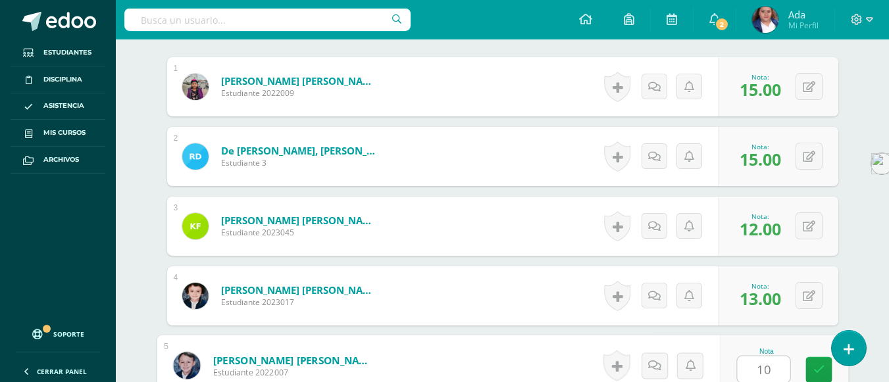
type input "10"
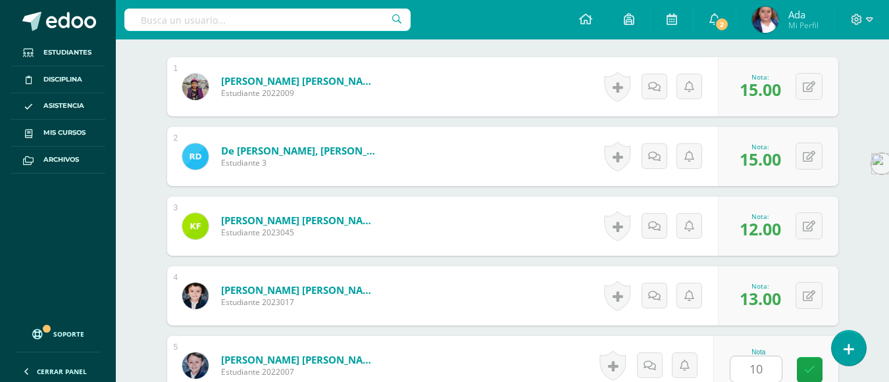
scroll to position [660, 0]
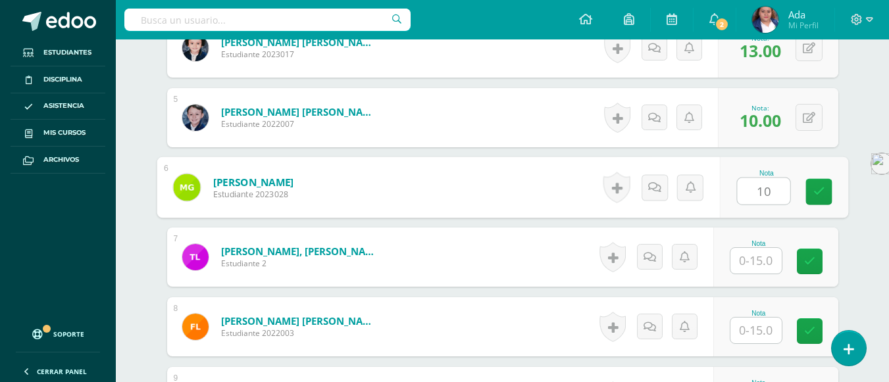
type input "10"
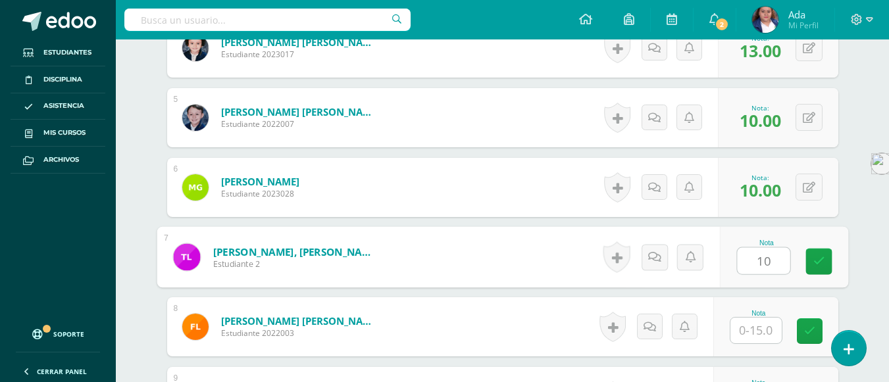
type input "10"
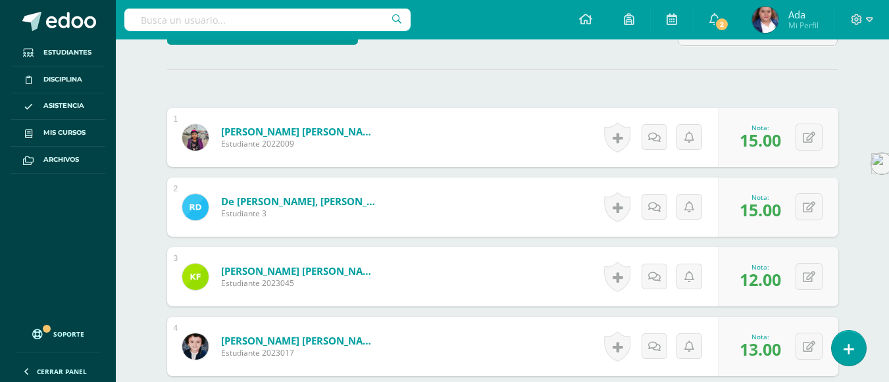
scroll to position [361, 0]
click at [768, 134] on span "15.00" at bounding box center [759, 141] width 41 height 22
click at [772, 145] on span "15.00" at bounding box center [759, 141] width 41 height 22
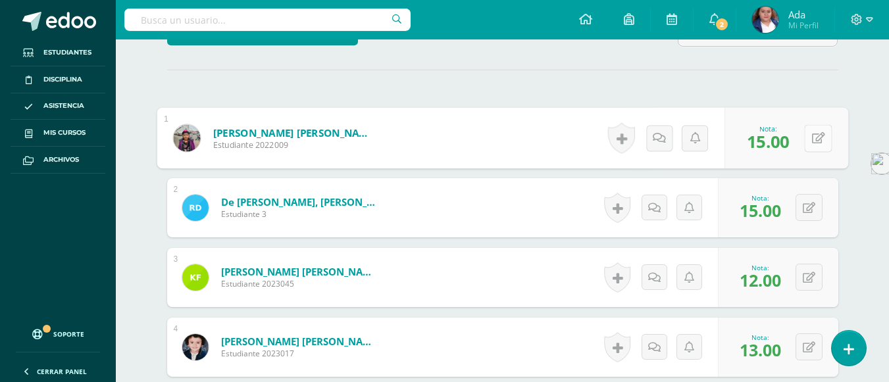
click at [801, 142] on div "0 Logros Logros obtenidos Aún no hay logros agregados Nota: 15.00" at bounding box center [786, 138] width 124 height 61
click at [801, 142] on div "0 Logros Logros obtenidos Aún no hay logros agregados Nota: 15.00" at bounding box center [778, 138] width 120 height 59
click at [809, 141] on button at bounding box center [808, 137] width 27 height 27
type input "15"
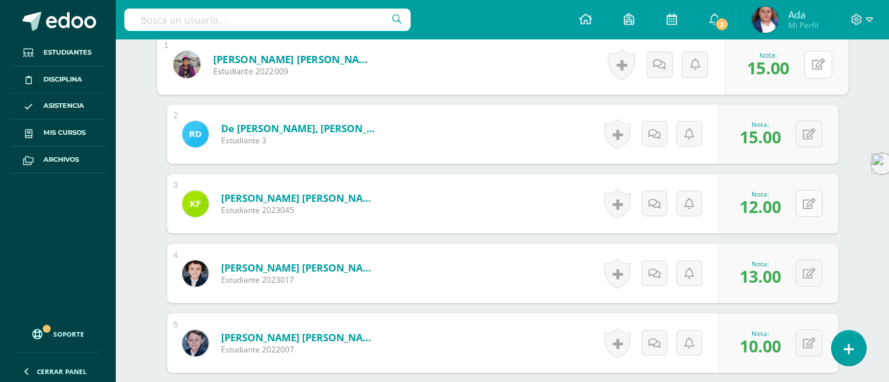
scroll to position [437, 0]
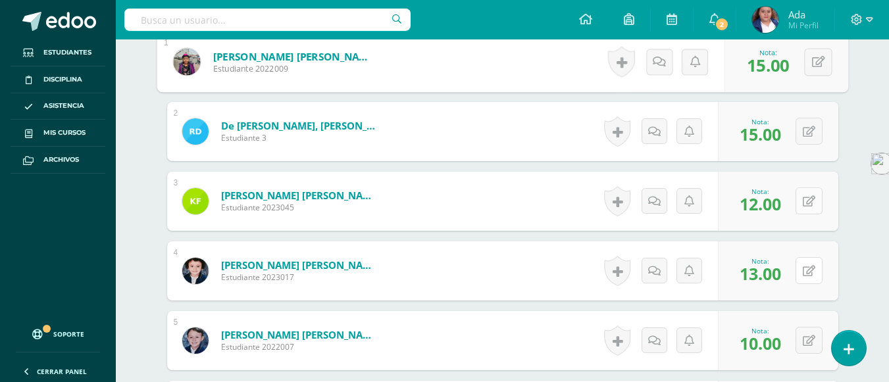
click at [808, 278] on button at bounding box center [808, 270] width 27 height 27
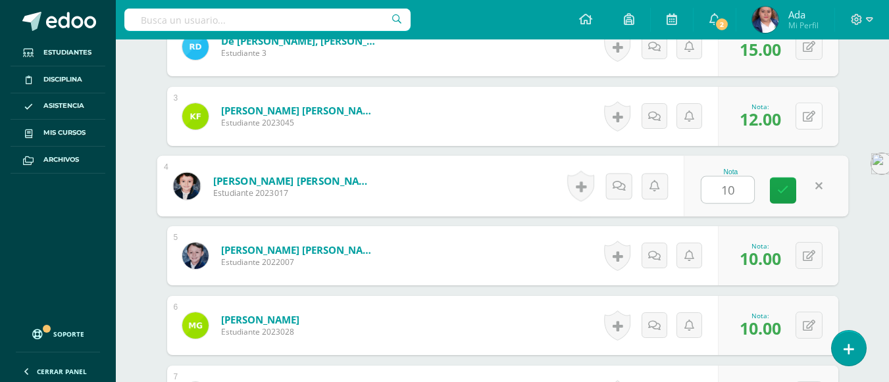
scroll to position [523, 0]
type input "10"
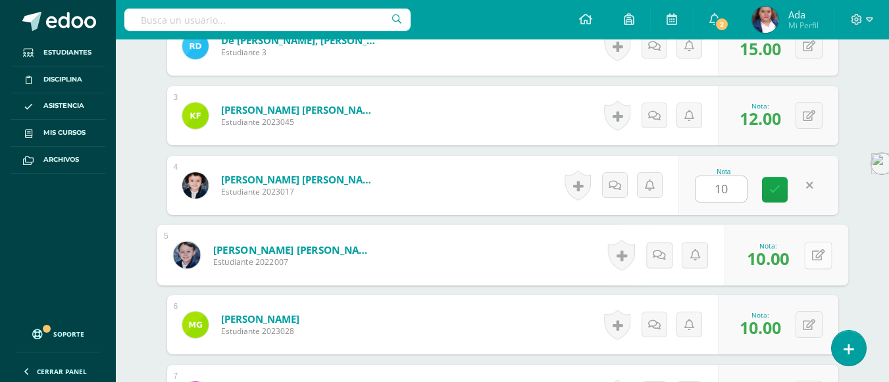
click at [804, 255] on button at bounding box center [818, 255] width 28 height 28
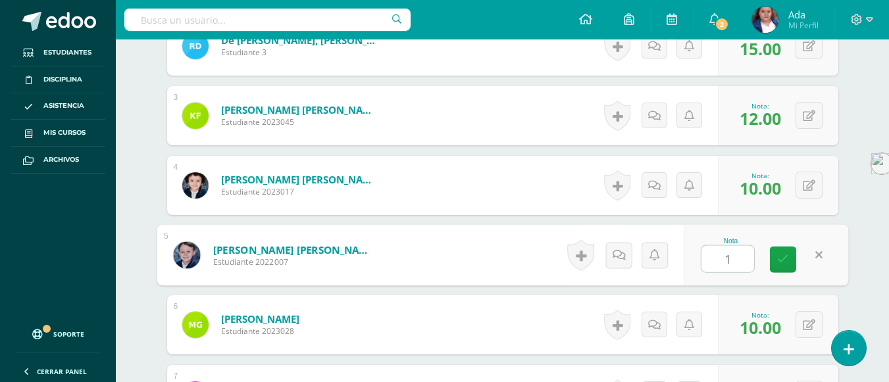
type input "12"
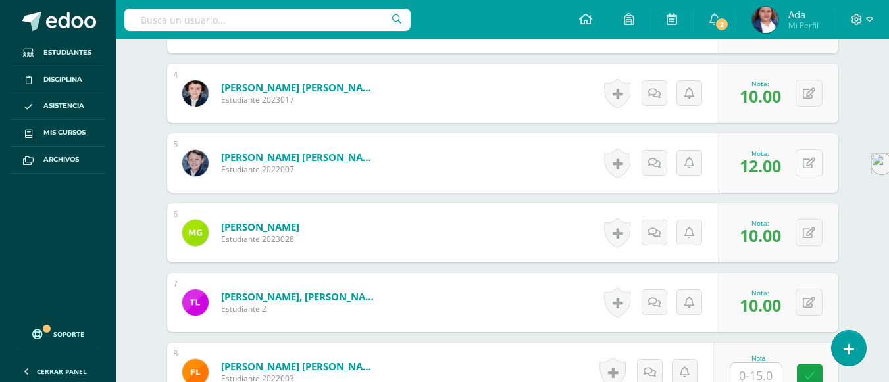
scroll to position [614, 0]
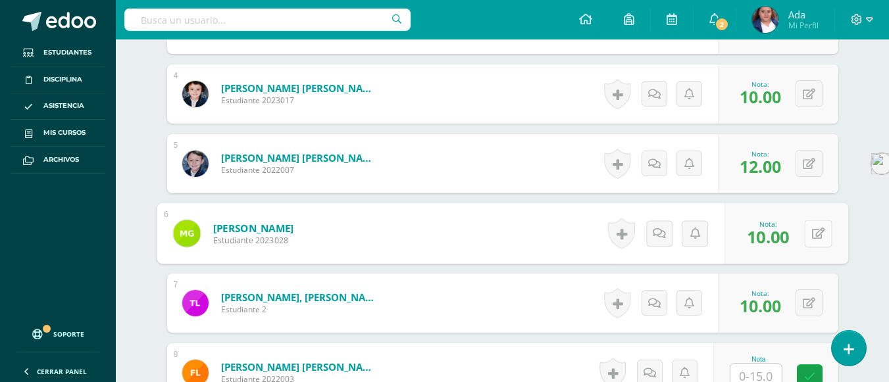
click at [804, 241] on button at bounding box center [818, 234] width 28 height 28
type input "12"
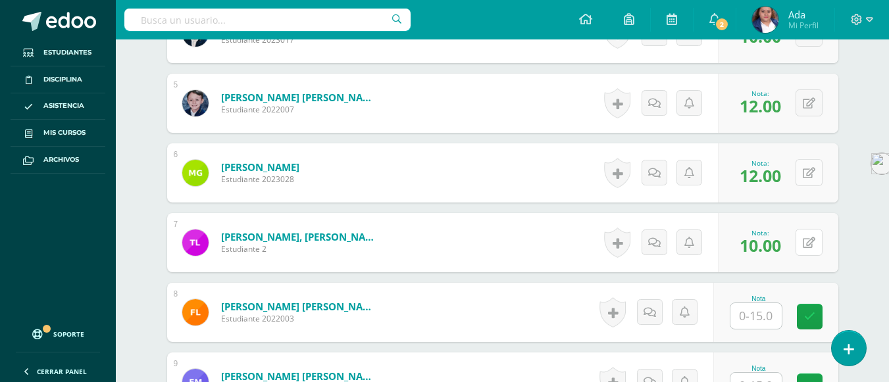
click at [804, 241] on button at bounding box center [808, 242] width 27 height 27
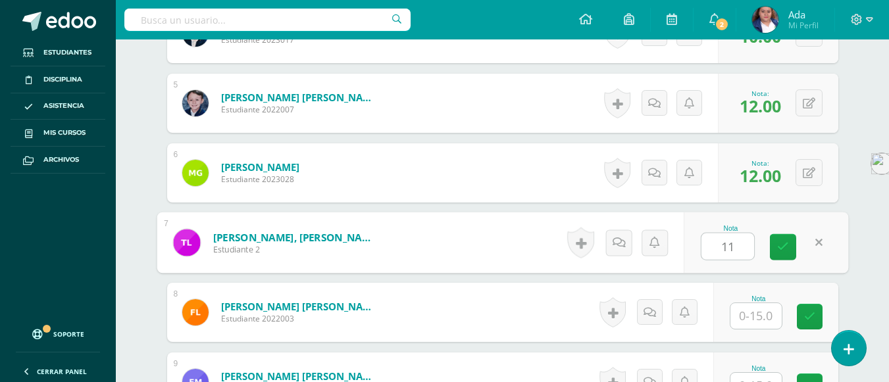
type input "11"
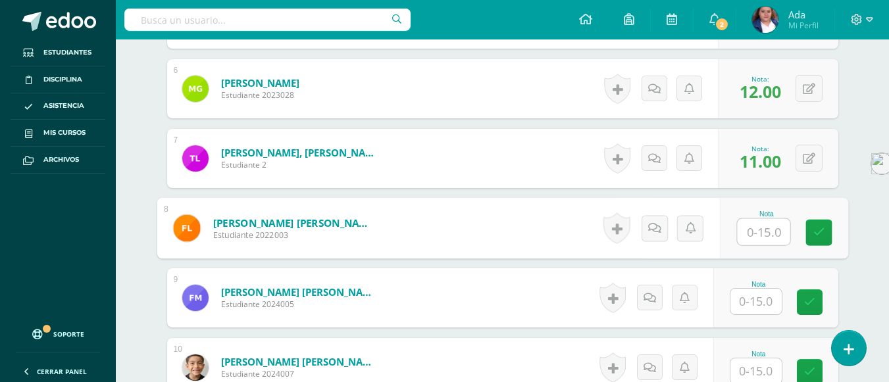
scroll to position [760, 0]
type input "13"
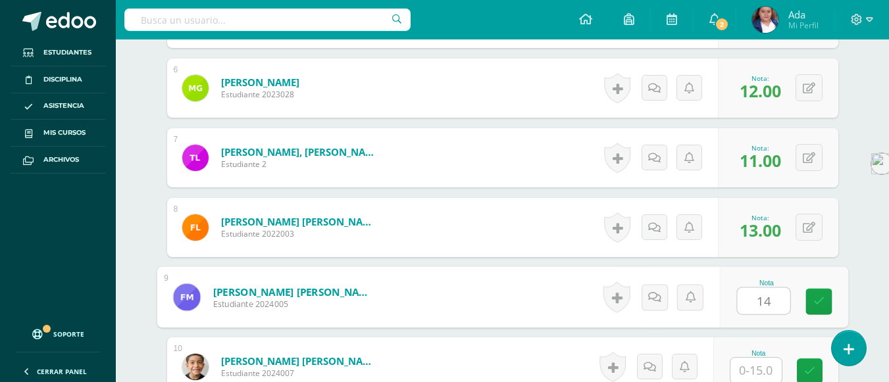
type input "14"
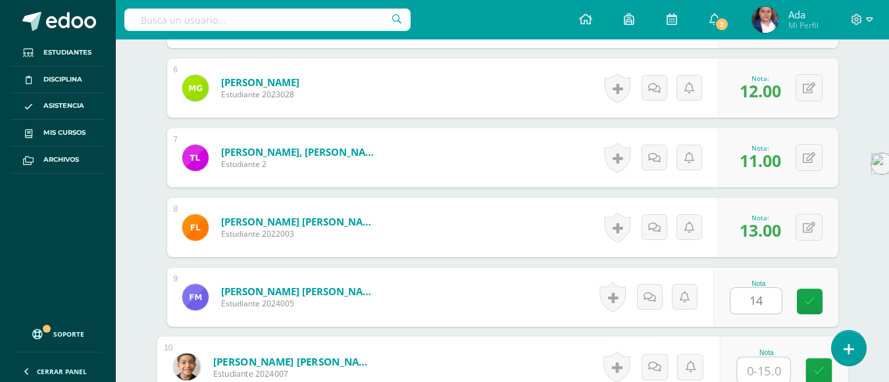
scroll to position [761, 0]
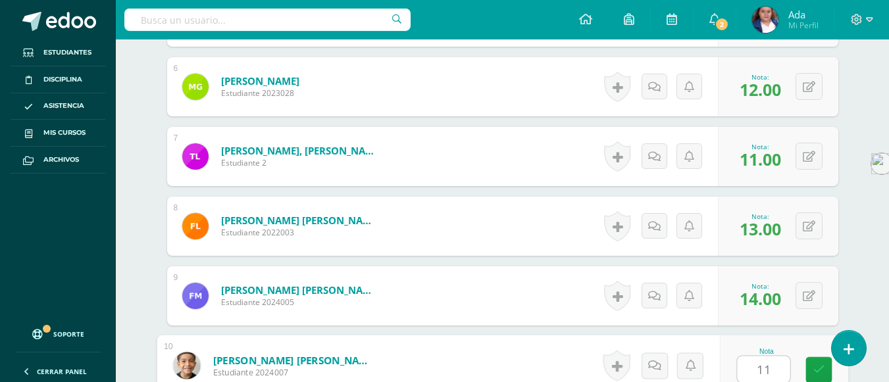
type input "11"
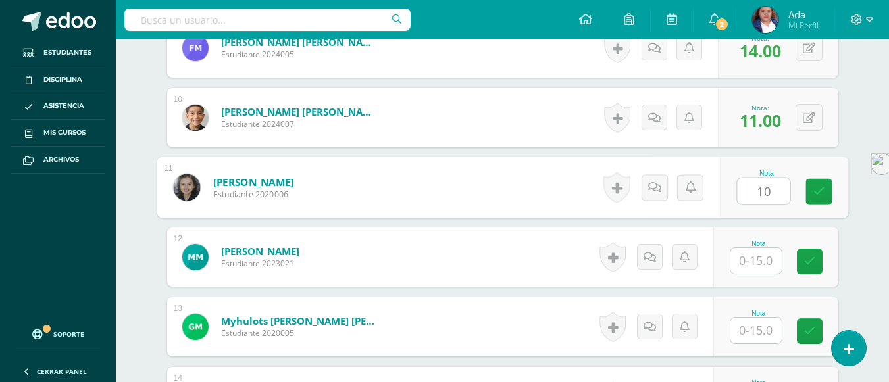
type input "10"
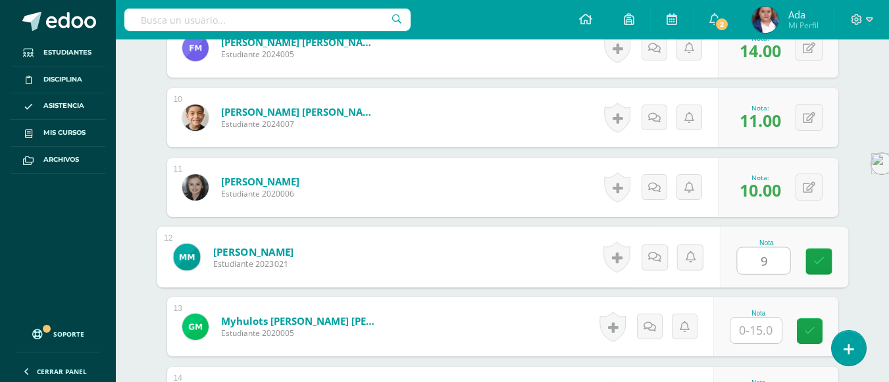
type input "9"
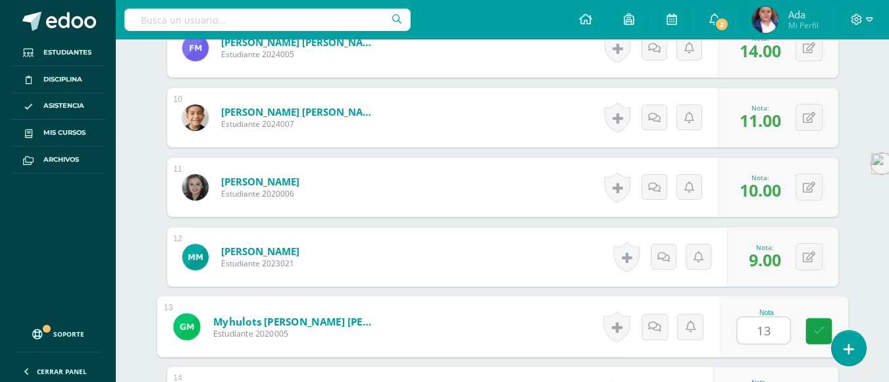
type input "13"
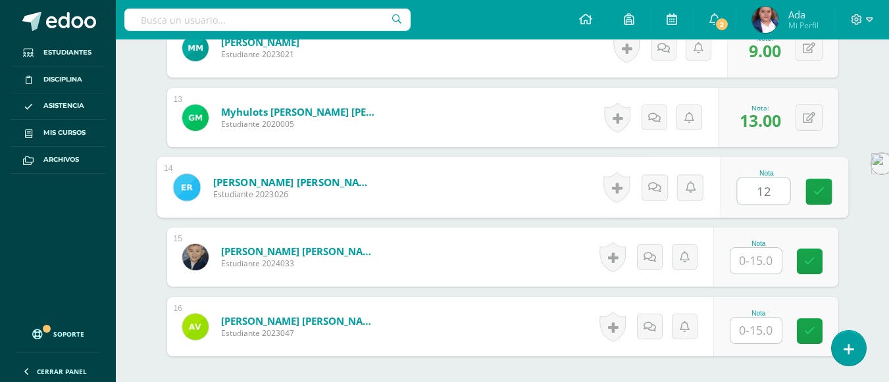
type input "12"
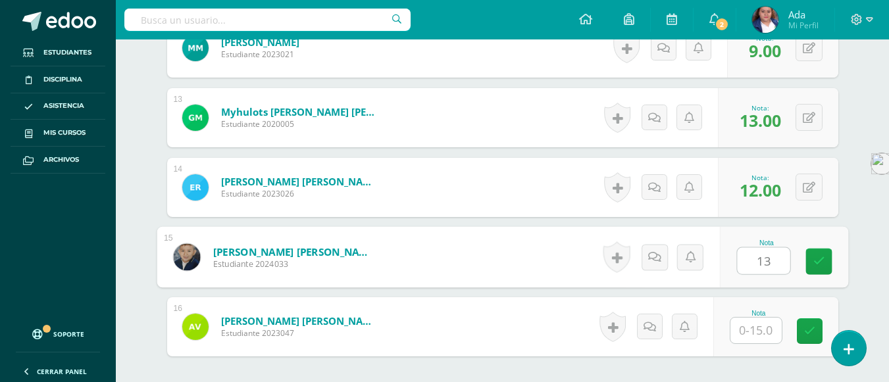
type input "13"
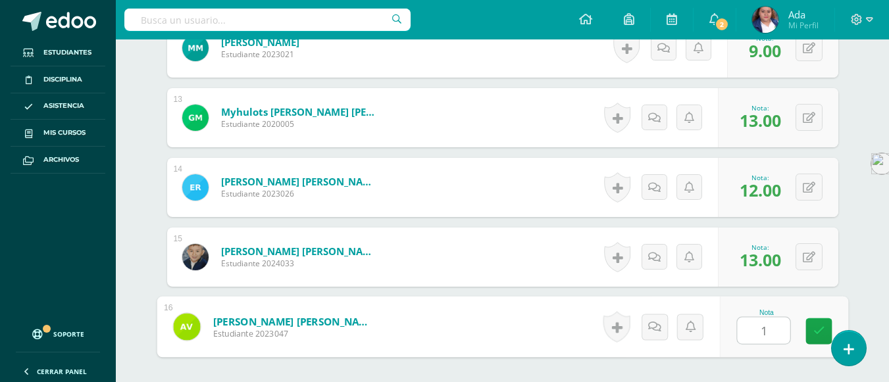
type input "10"
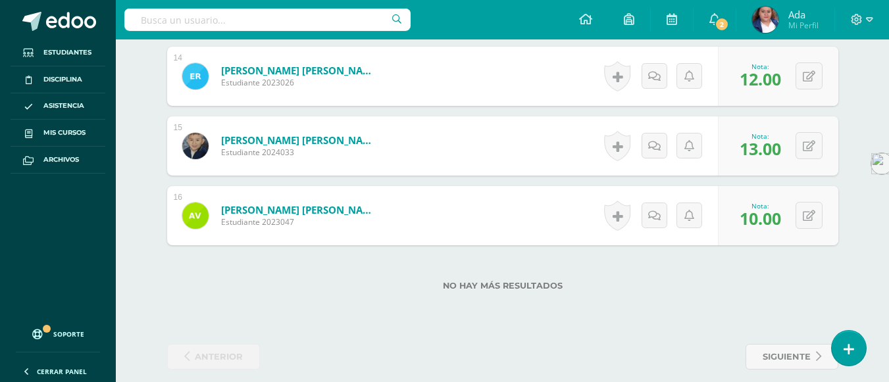
scroll to position [1343, 0]
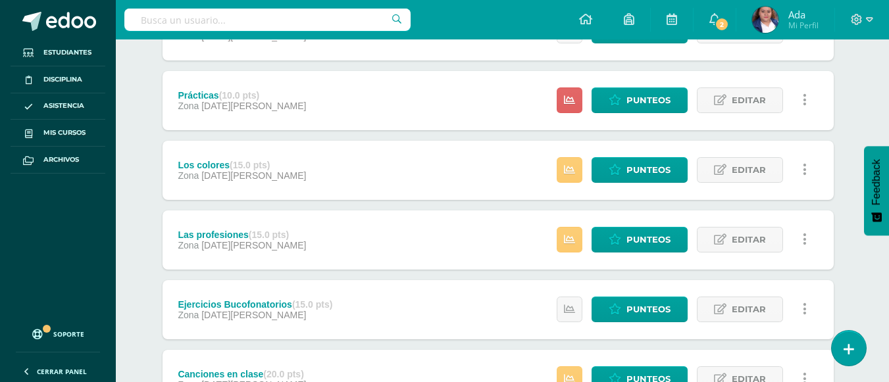
scroll to position [220, 5]
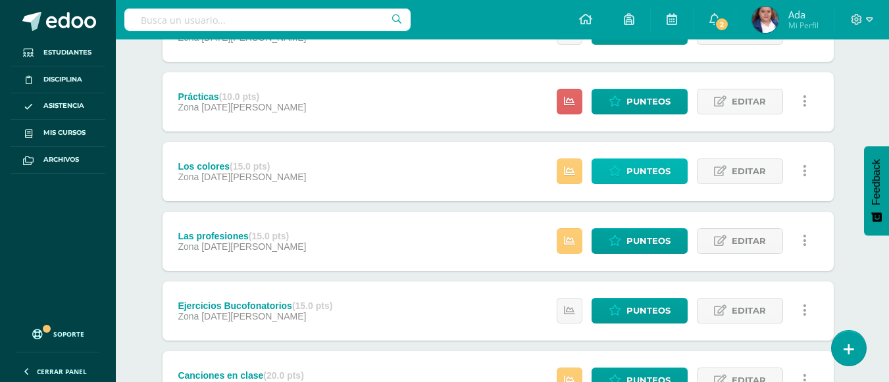
click at [666, 180] on span "Punteos" at bounding box center [648, 171] width 44 height 24
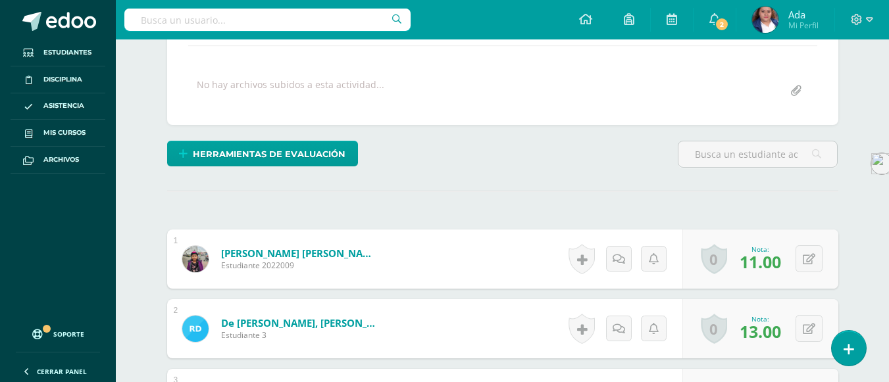
scroll to position [229, 0]
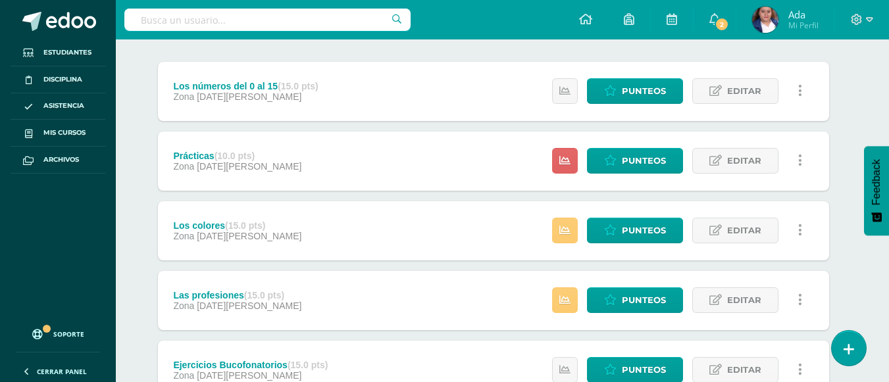
scroll to position [161, 9]
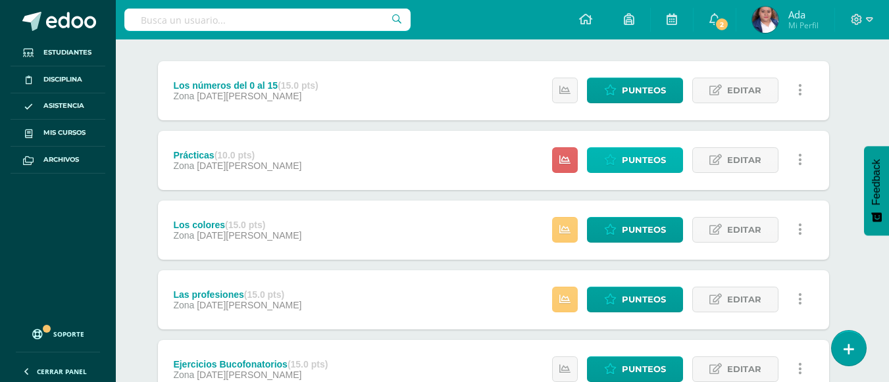
click at [627, 161] on span "Punteos" at bounding box center [644, 160] width 44 height 24
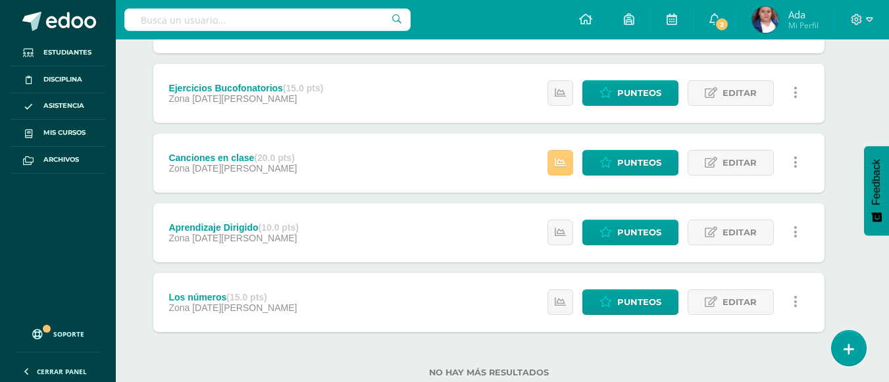
scroll to position [475, 14]
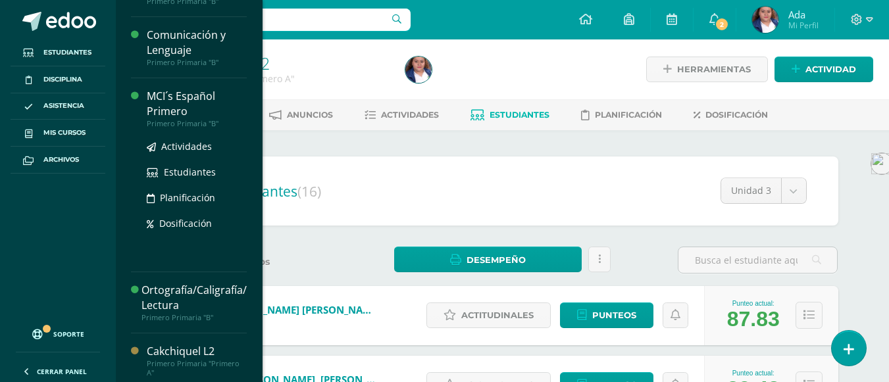
scroll to position [159, 0]
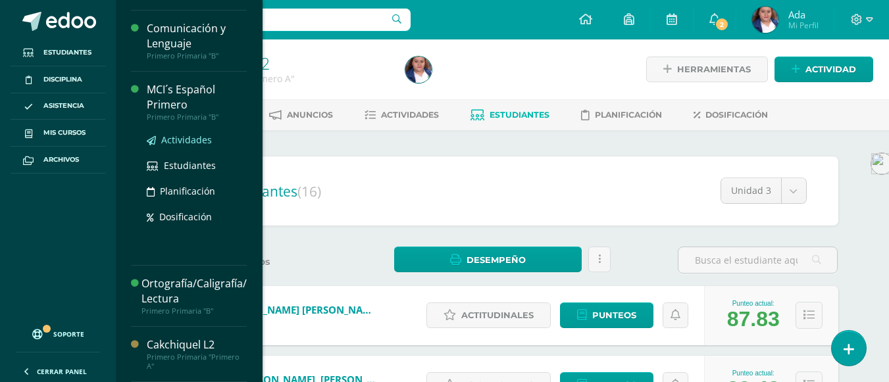
click at [184, 143] on span "Actividades" at bounding box center [186, 140] width 51 height 12
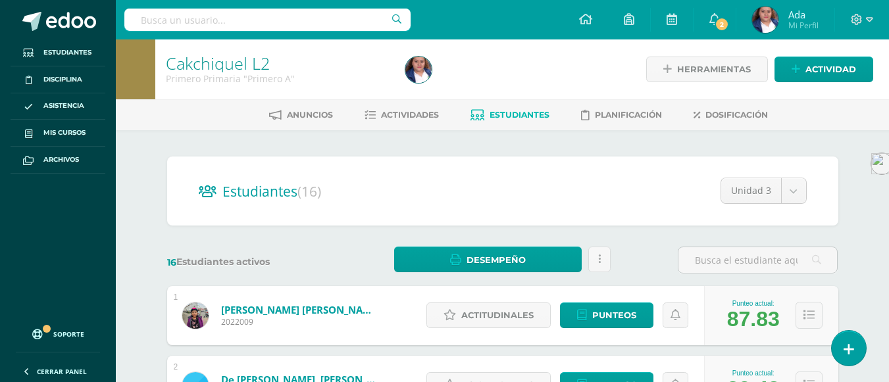
scroll to position [26, 0]
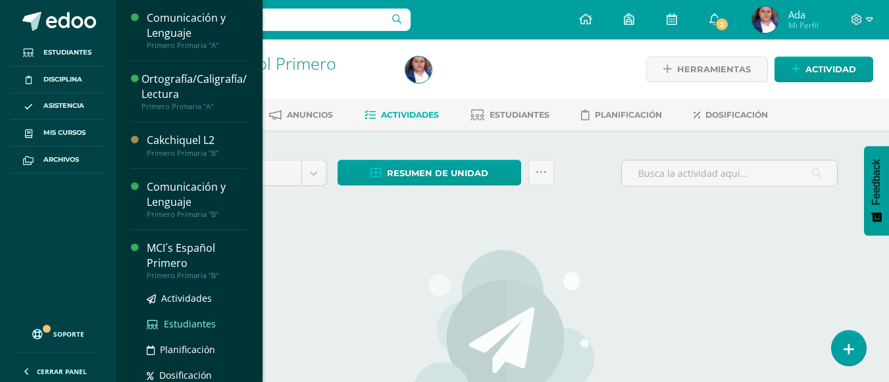
scroll to position [159, 0]
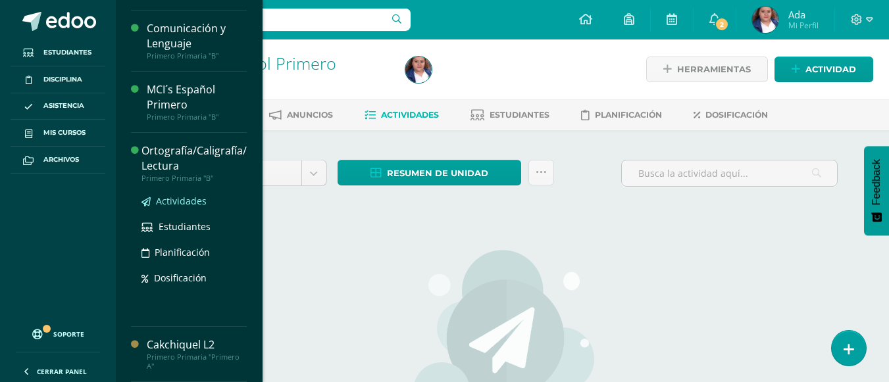
click at [180, 204] on span "Actividades" at bounding box center [181, 201] width 51 height 12
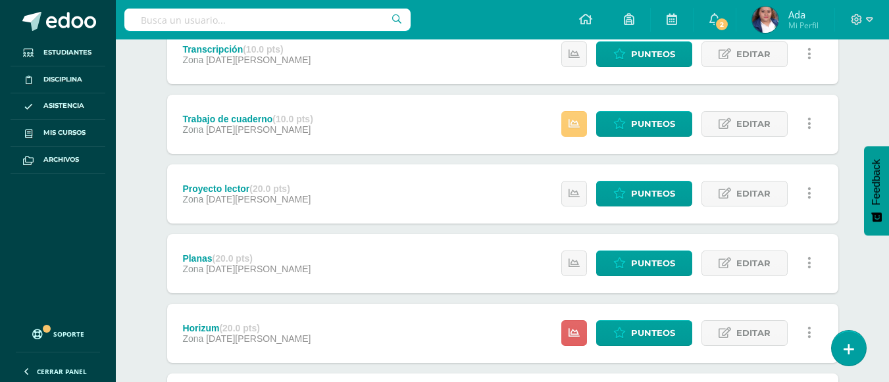
scroll to position [335, 0]
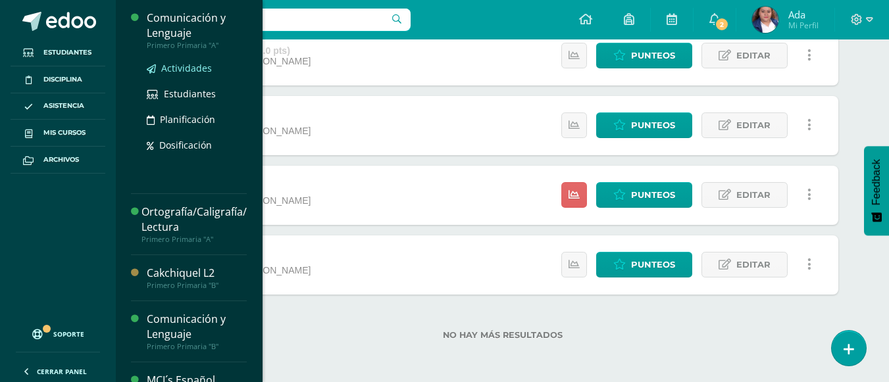
click at [180, 70] on span "Actividades" at bounding box center [186, 68] width 51 height 12
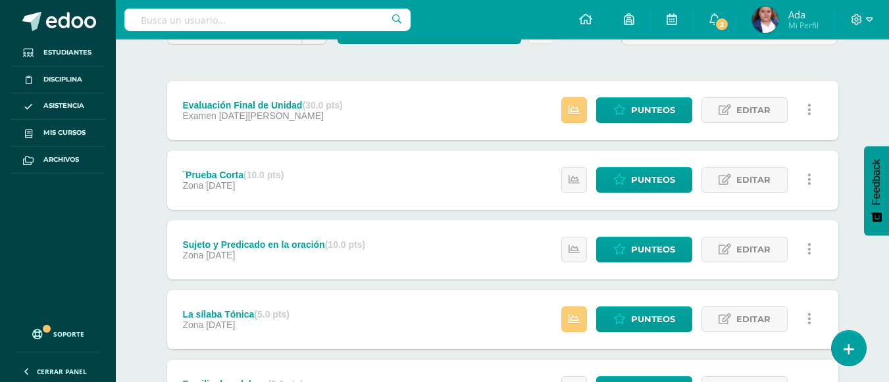
scroll to position [142, 0]
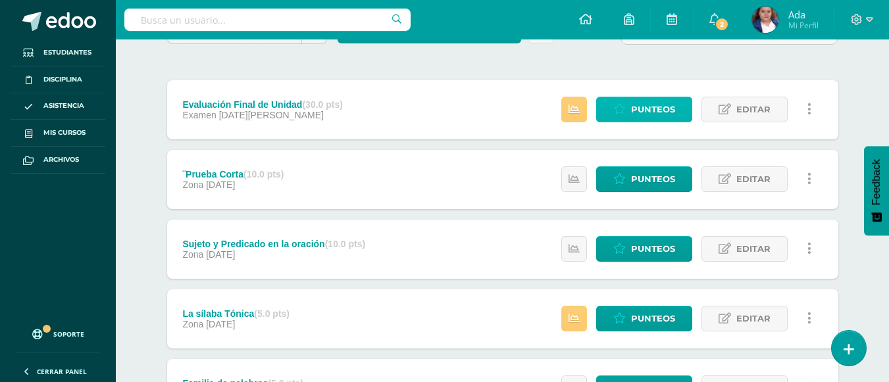
click at [668, 113] on span "Punteos" at bounding box center [653, 109] width 44 height 24
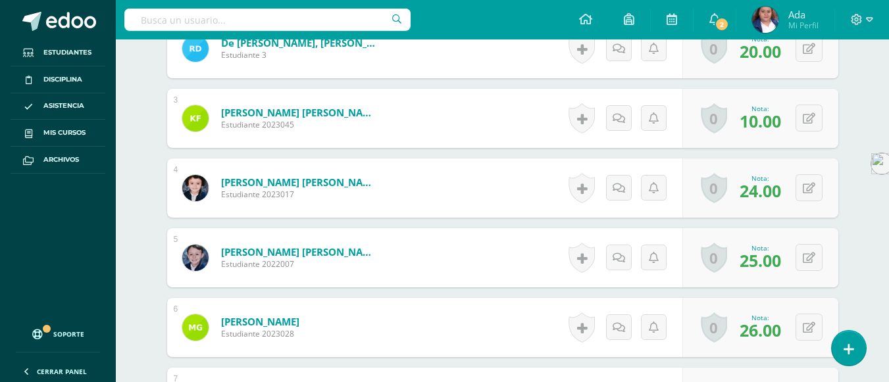
scroll to position [524, 0]
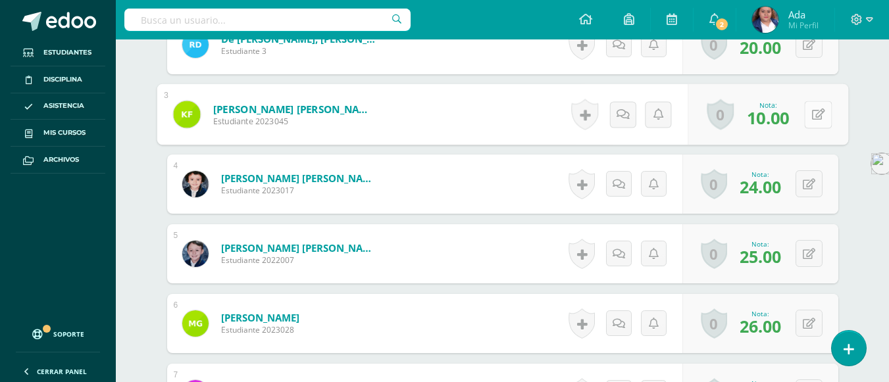
click at [806, 114] on button at bounding box center [818, 115] width 28 height 28
type input "15"
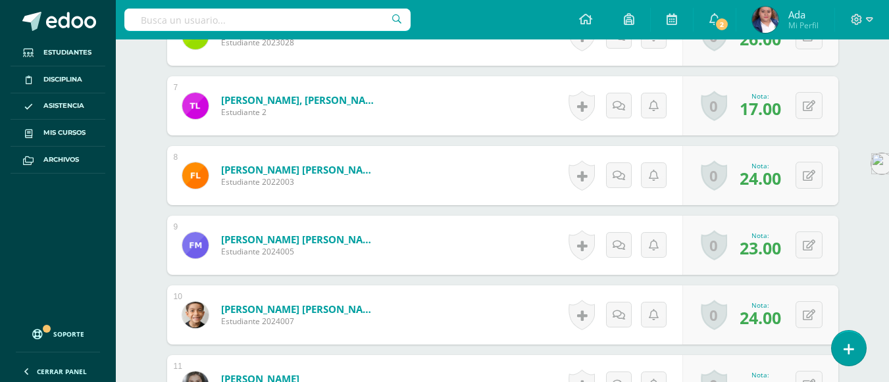
scroll to position [812, 0]
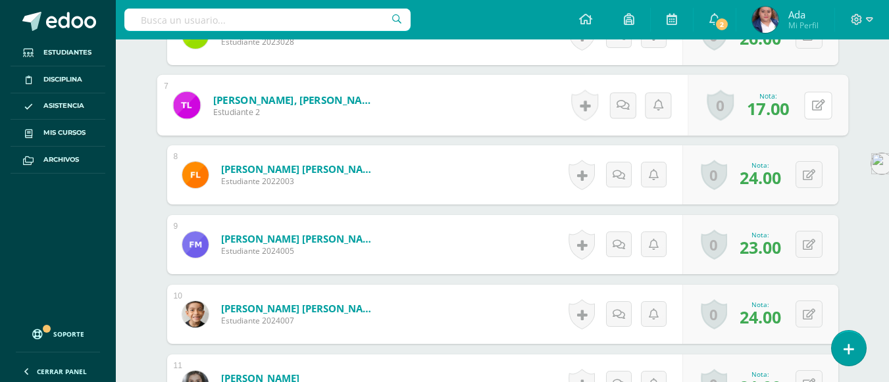
click at [806, 114] on button at bounding box center [818, 105] width 28 height 28
type input "20"
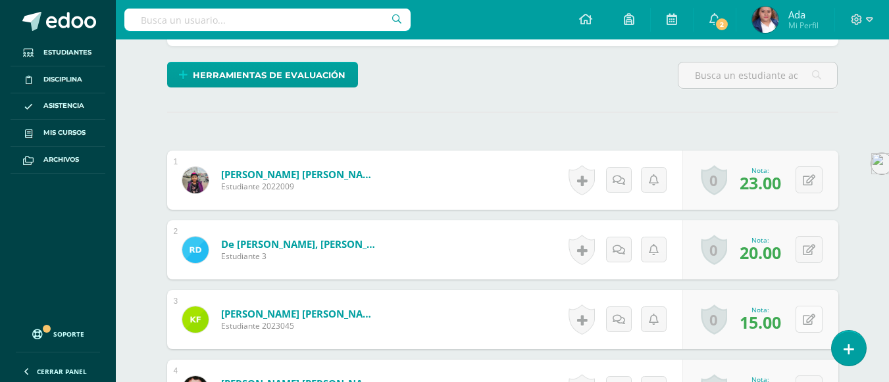
scroll to position [318, 0]
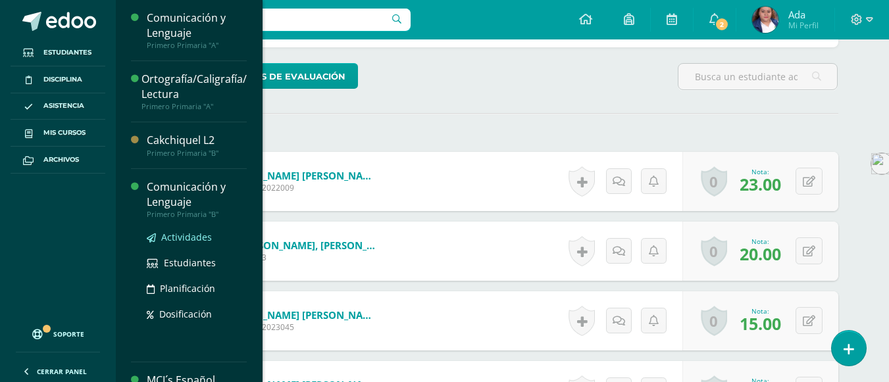
click at [192, 239] on span "Actividades" at bounding box center [186, 237] width 51 height 12
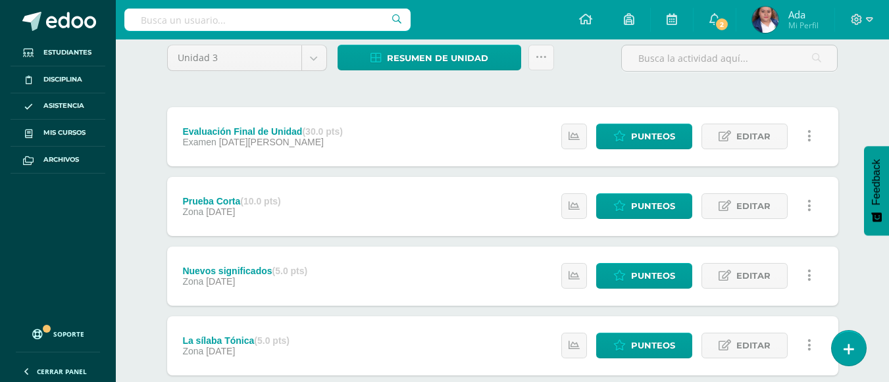
scroll to position [114, 0]
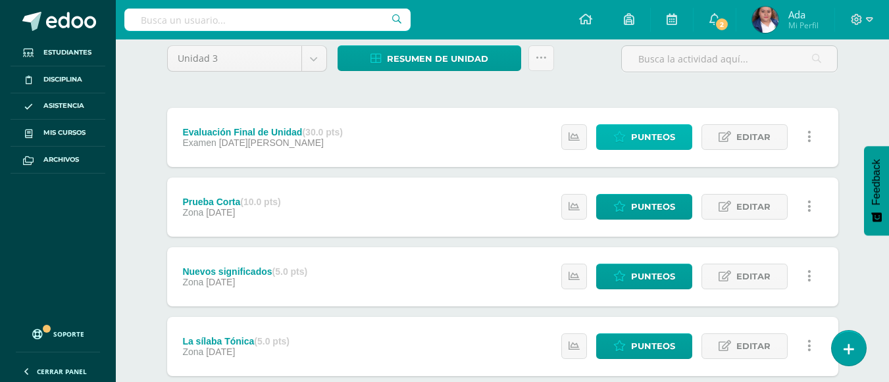
click at [642, 143] on span "Punteos" at bounding box center [653, 137] width 44 height 24
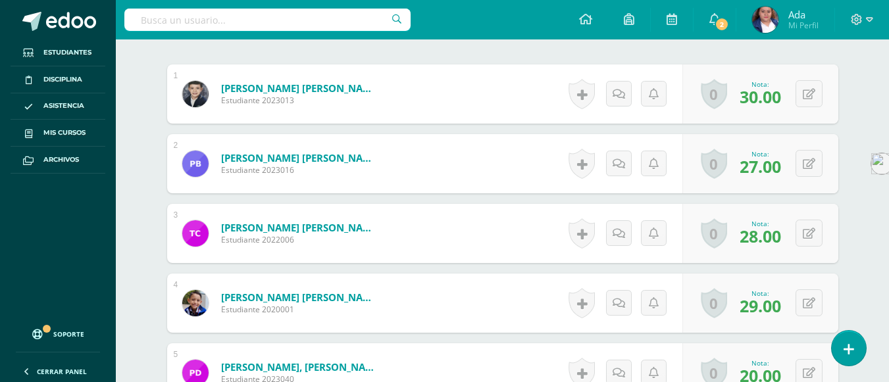
scroll to position [406, 0]
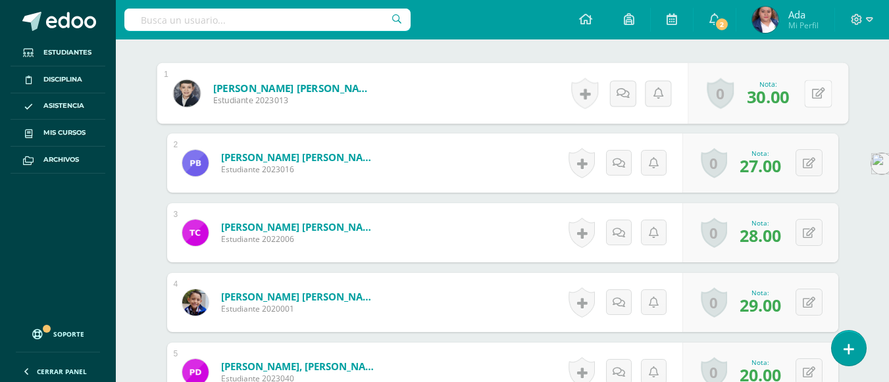
click at [801, 89] on div "0 [GEOGRAPHIC_DATA] Logros obtenidos Aún no hay logros agregados Nota: 30.00" at bounding box center [767, 93] width 160 height 61
click at [809, 91] on button at bounding box center [818, 94] width 28 height 28
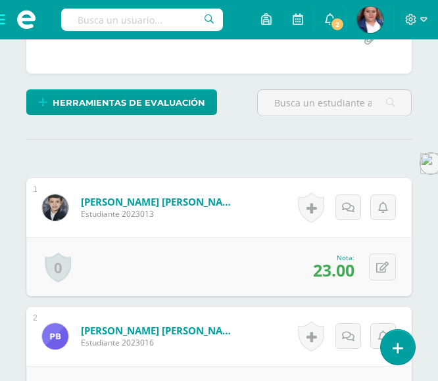
scroll to position [404, 0]
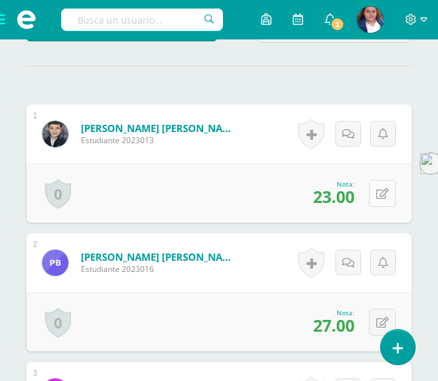
click at [387, 190] on icon at bounding box center [382, 194] width 12 height 11
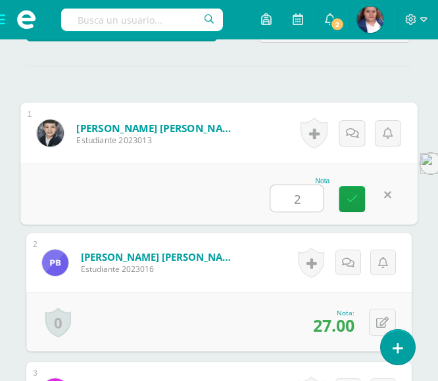
type input "21"
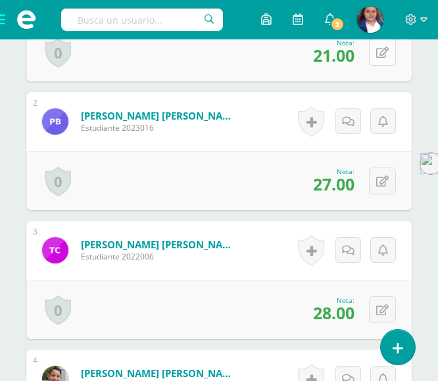
scroll to position [547, 0]
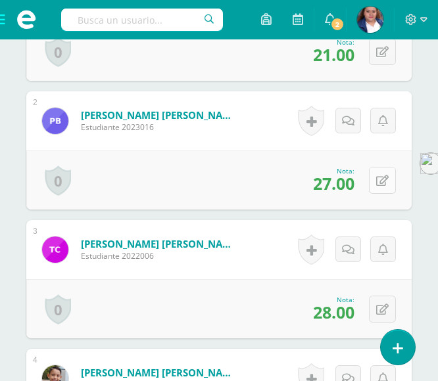
click at [380, 180] on button at bounding box center [382, 180] width 27 height 27
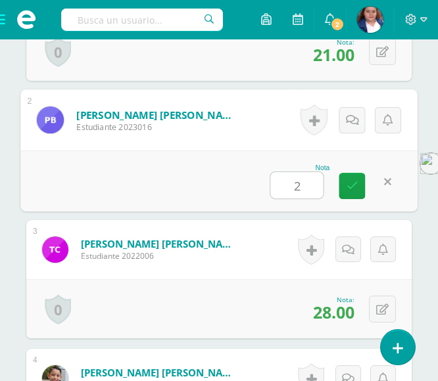
type input "27"
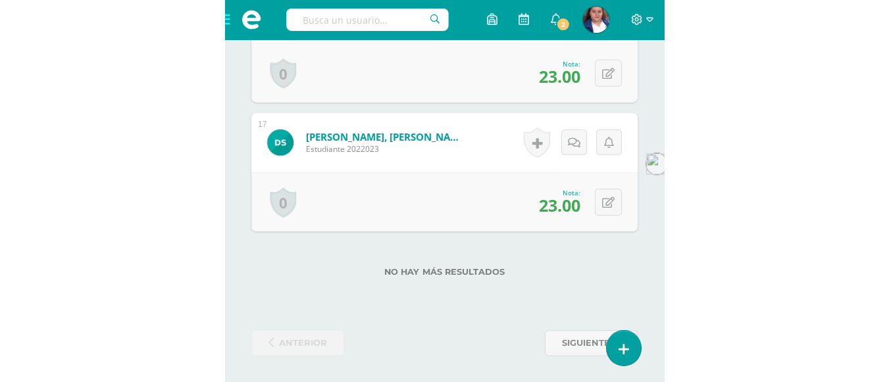
scroll to position [1413, 0]
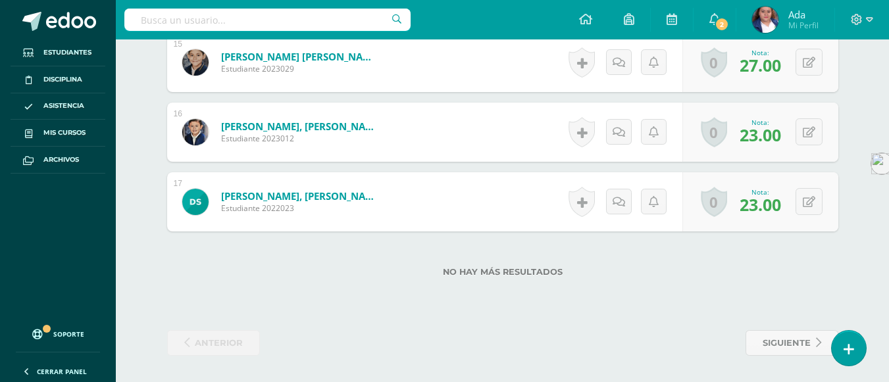
click at [631, 264] on div "No hay más resultados" at bounding box center [502, 262] width 671 height 61
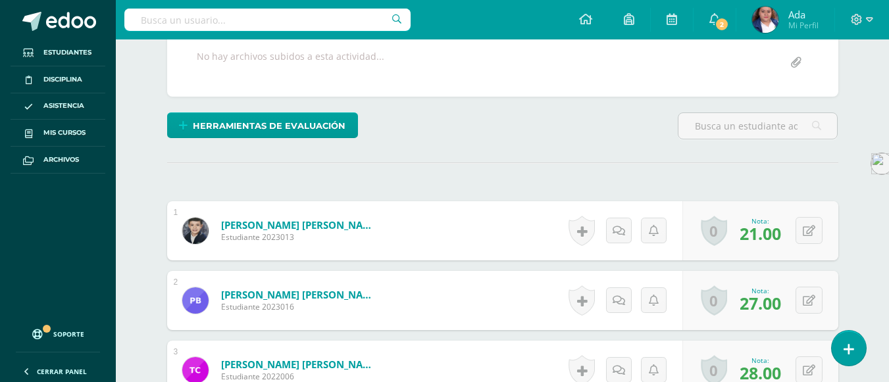
scroll to position [282, 0]
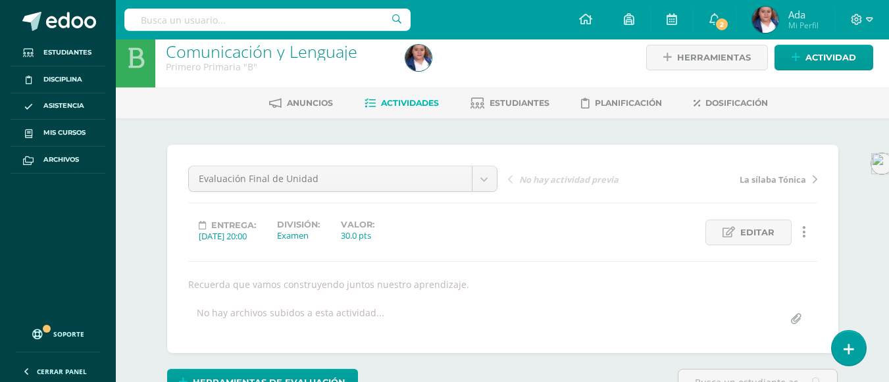
scroll to position [0, 0]
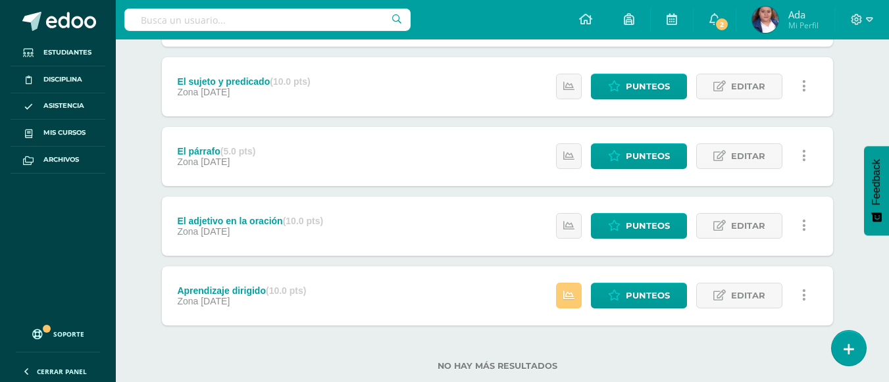
scroll to position [614, 5]
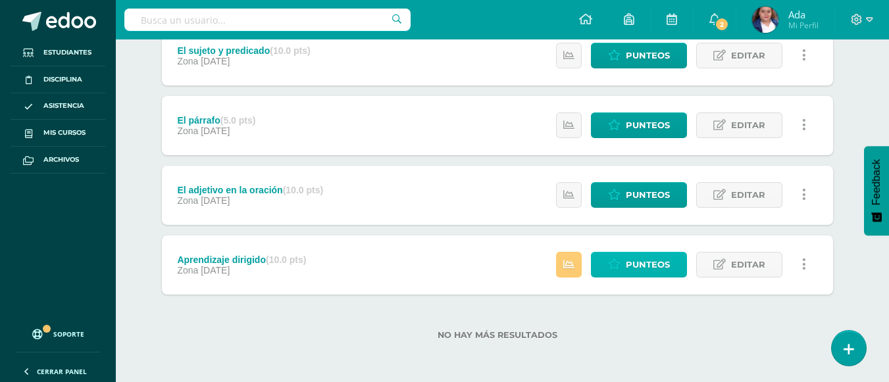
click at [635, 264] on span "Punteos" at bounding box center [647, 265] width 44 height 24
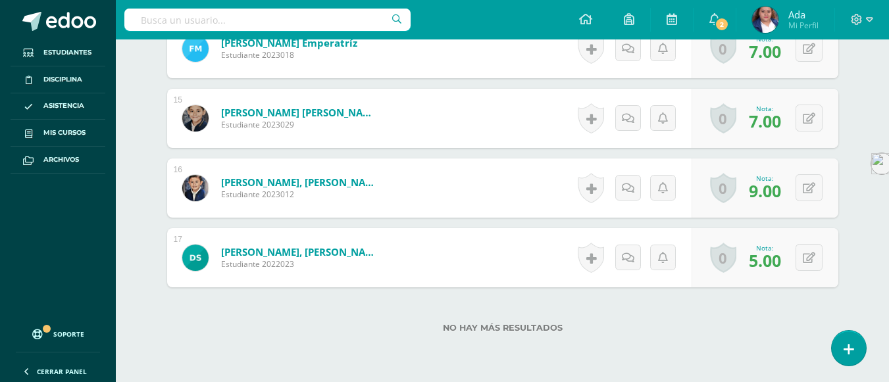
scroll to position [1425, 0]
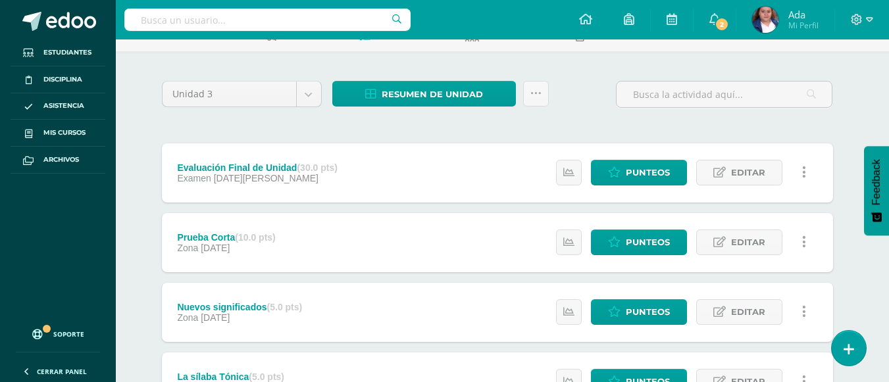
scroll to position [78, 5]
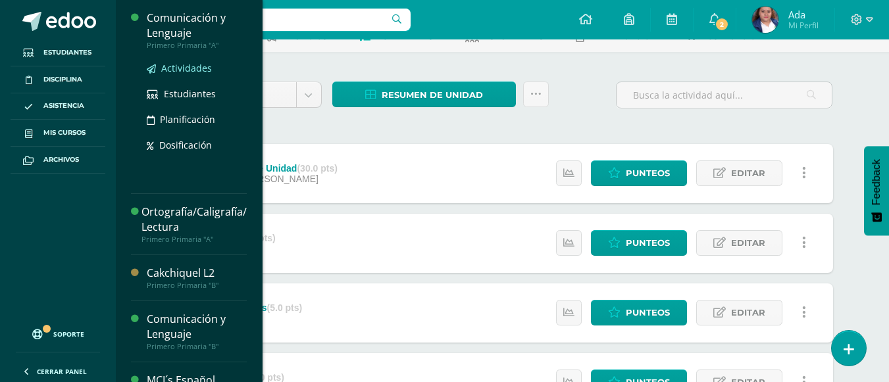
click at [173, 62] on span "Actividades" at bounding box center [186, 68] width 51 height 12
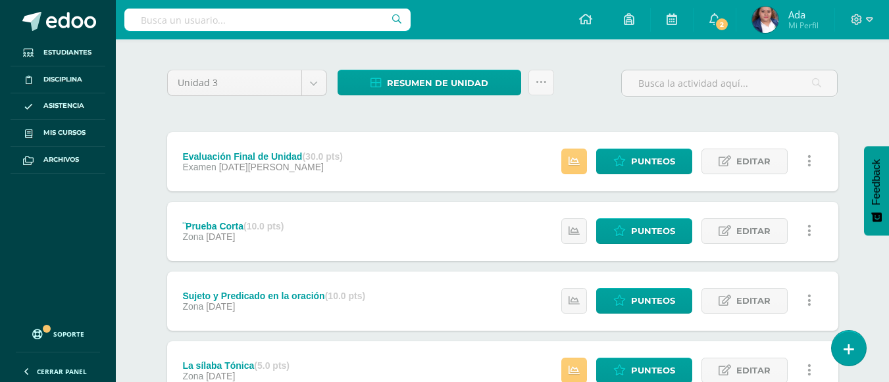
scroll to position [91, 0]
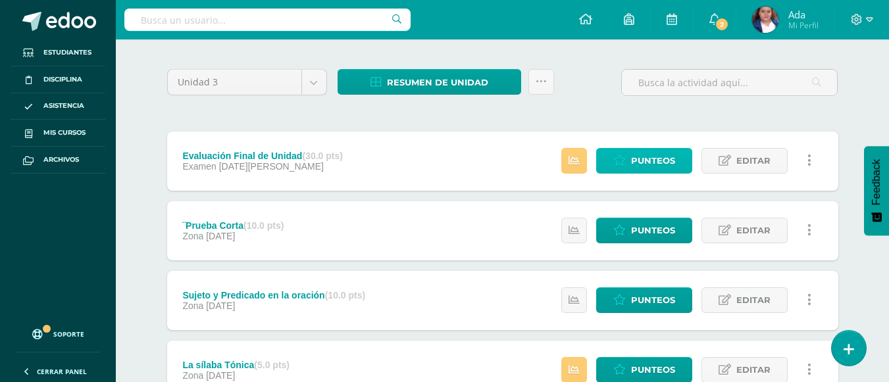
click at [637, 170] on span "Punteos" at bounding box center [653, 161] width 44 height 24
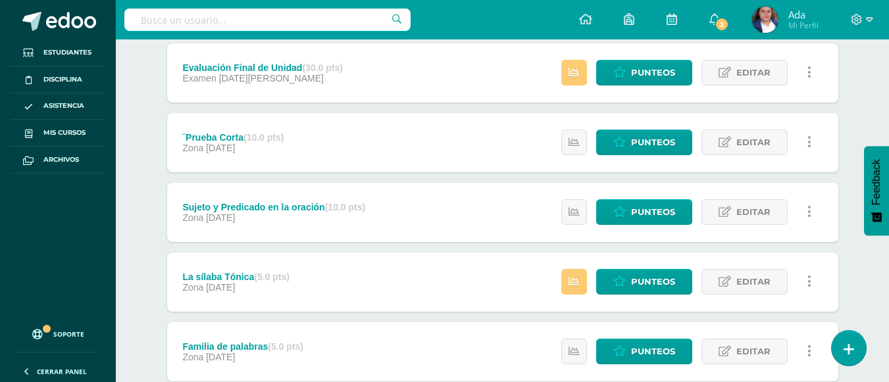
scroll to position [274, 0]
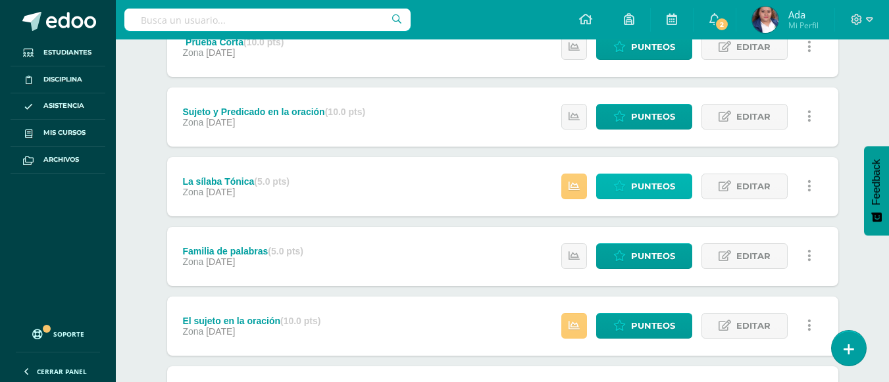
click at [658, 194] on span "Punteos" at bounding box center [653, 186] width 44 height 24
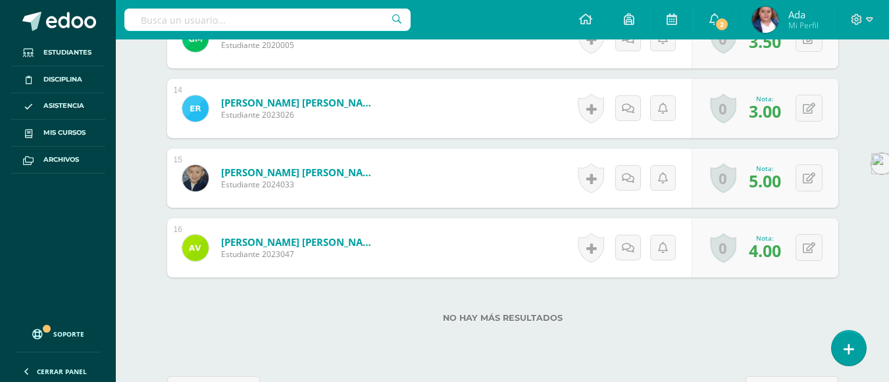
scroll to position [1356, 0]
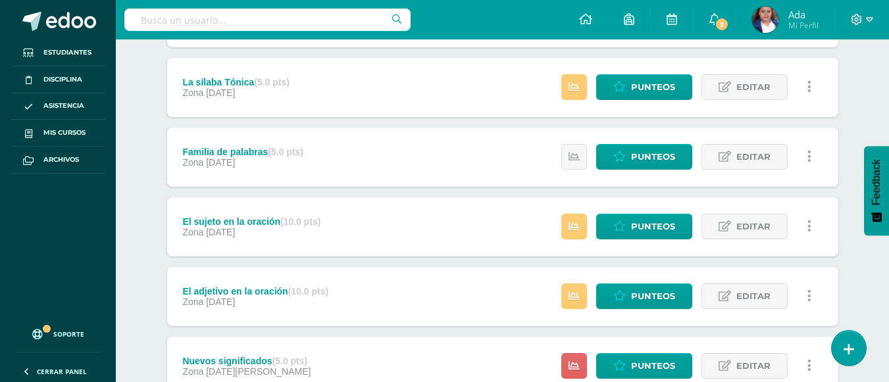
scroll to position [388, 0]
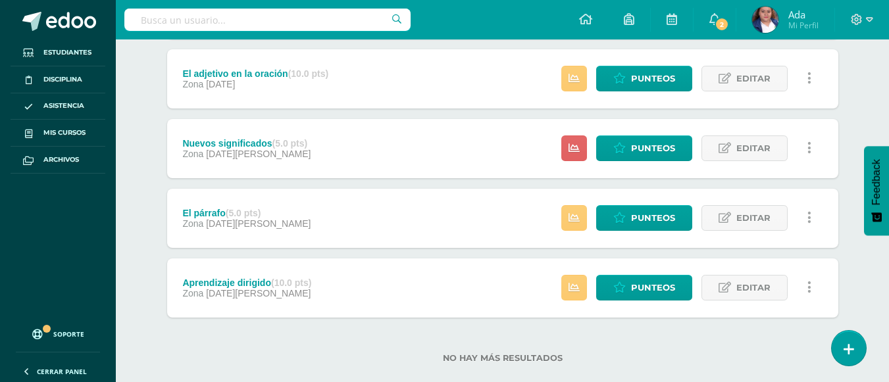
click at [489, 216] on div "El párrafo (5.0 pts) Zona [DATE] Estatus de Actividad: 0 Estudiantes sin califi…" at bounding box center [502, 218] width 671 height 59
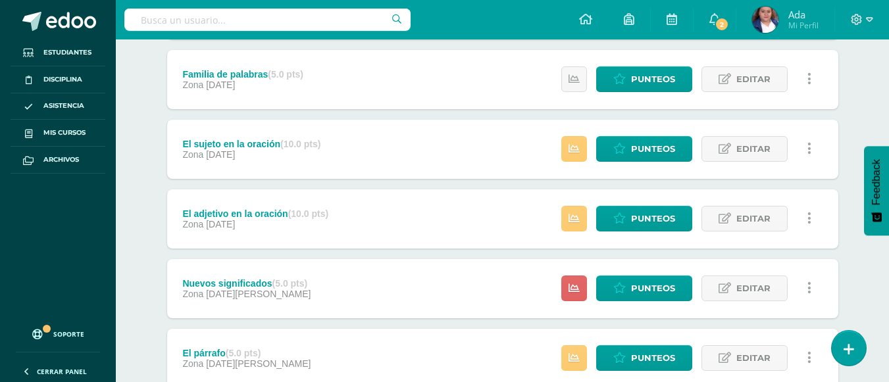
scroll to position [451, 0]
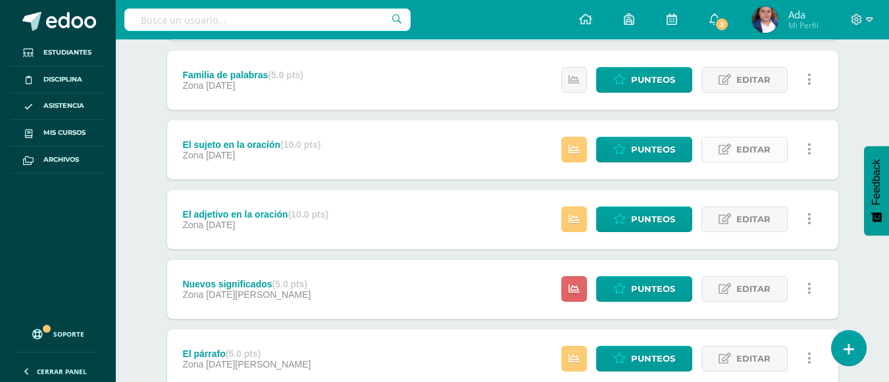
click at [736, 158] on span "Editar" at bounding box center [753, 149] width 34 height 24
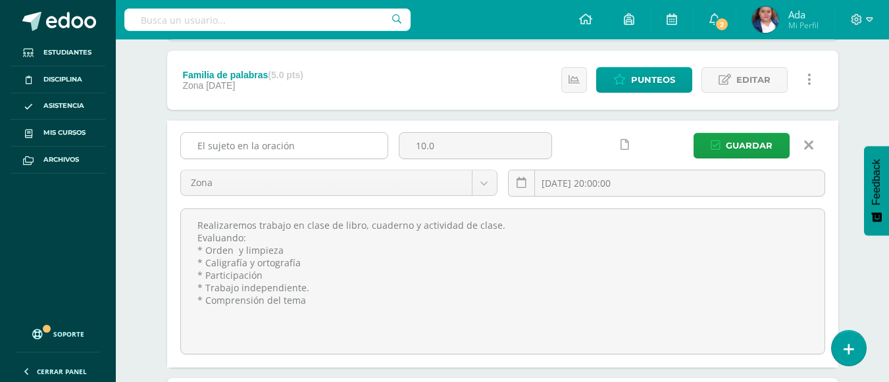
click at [237, 145] on input "El sujeto en la oración" at bounding box center [284, 146] width 207 height 26
type input "El sujeto y el predicado en la oración"
click at [735, 150] on span "Guardar" at bounding box center [748, 146] width 47 height 24
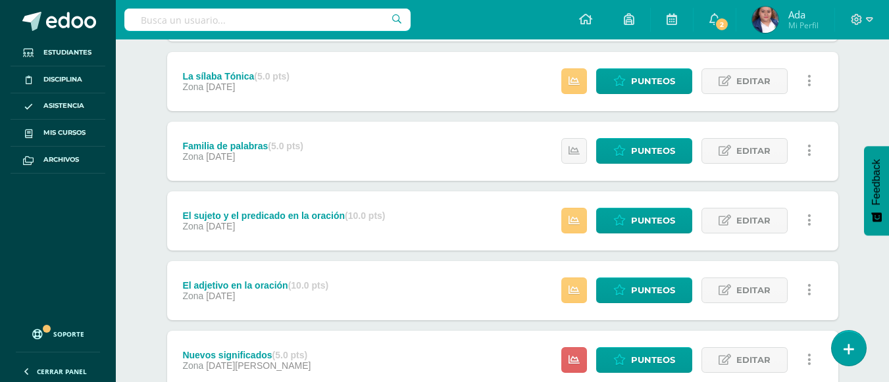
scroll to position [380, 0]
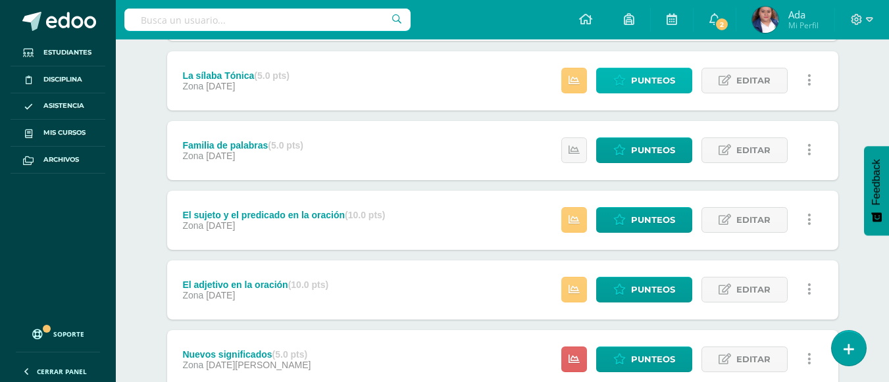
click at [619, 86] on icon at bounding box center [619, 80] width 12 height 11
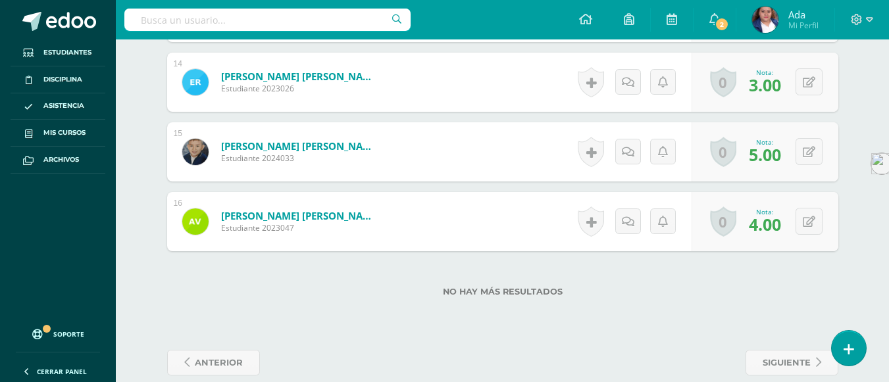
scroll to position [1356, 0]
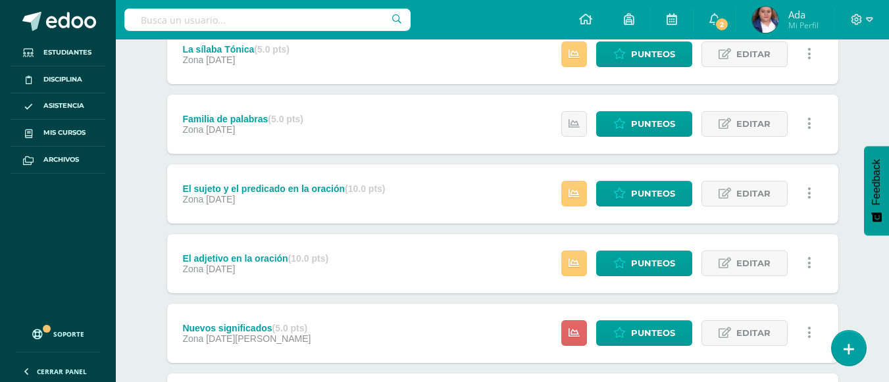
scroll to position [408, 0]
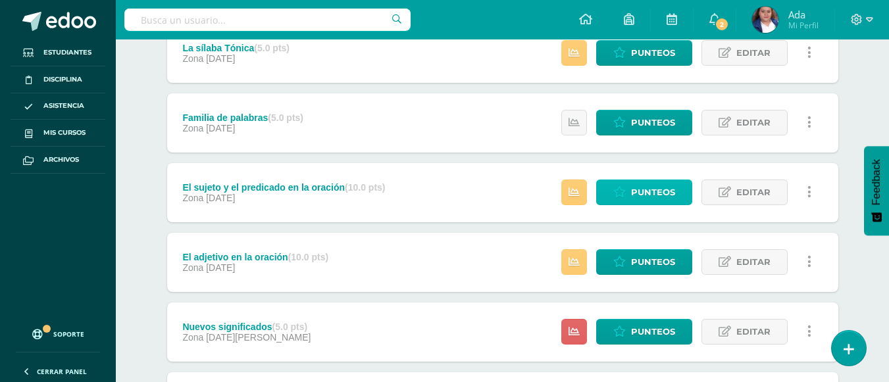
click at [636, 189] on span "Punteos" at bounding box center [653, 192] width 44 height 24
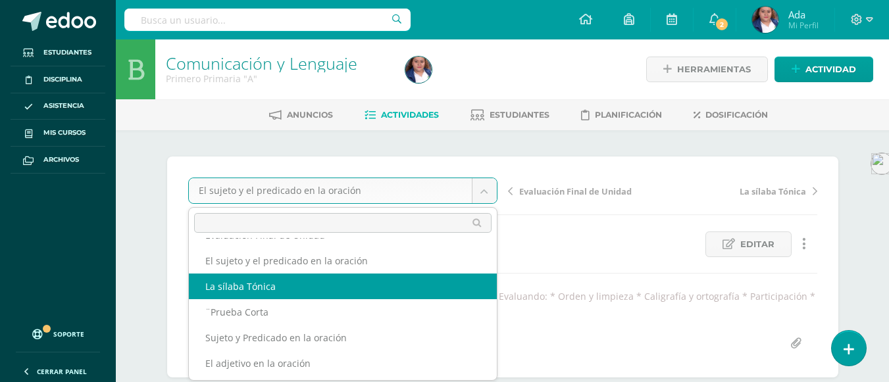
scroll to position [22, 0]
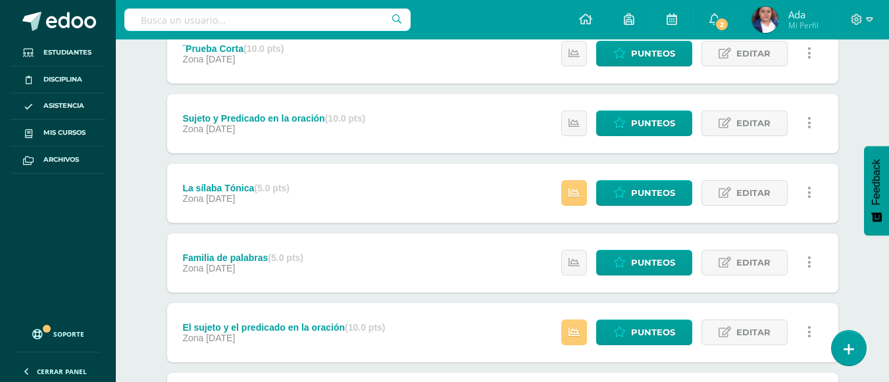
scroll to position [275, 0]
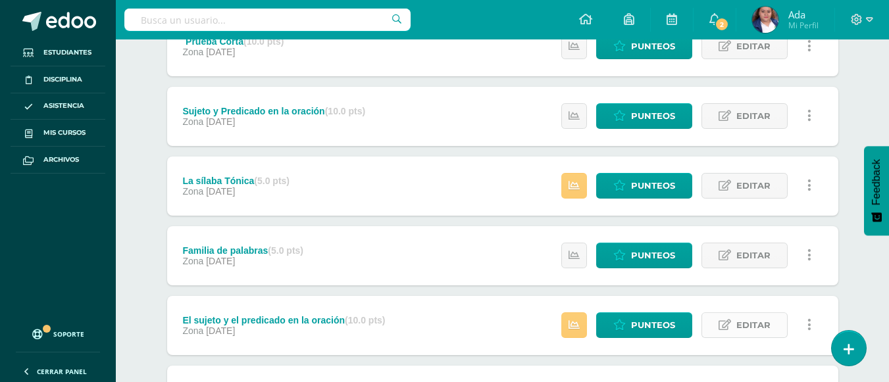
click at [739, 325] on span "Editar" at bounding box center [753, 325] width 34 height 24
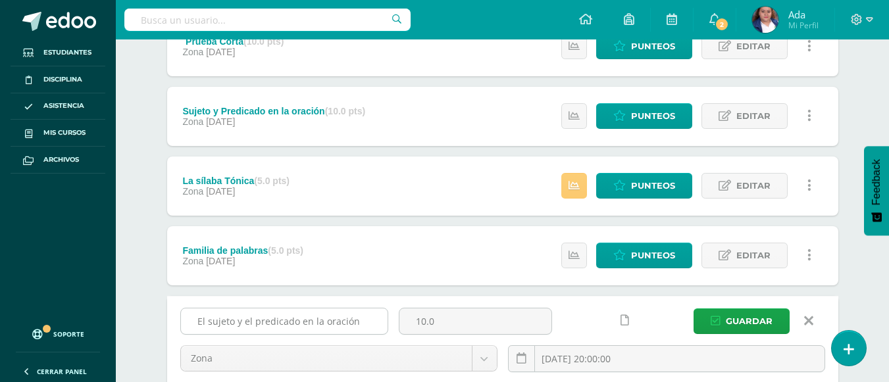
click at [297, 328] on input "El sujeto y el predicado en la oración" at bounding box center [284, 321] width 207 height 26
drag, startPoint x: 297, startPoint y: 328, endPoint x: 220, endPoint y: 320, distance: 77.4
click at [220, 320] on input "El sujeto y el predicado en la oración" at bounding box center [284, 321] width 207 height 26
type input "El sustantivo en la oración"
click at [693, 308] on button "Guardar" at bounding box center [741, 321] width 96 height 26
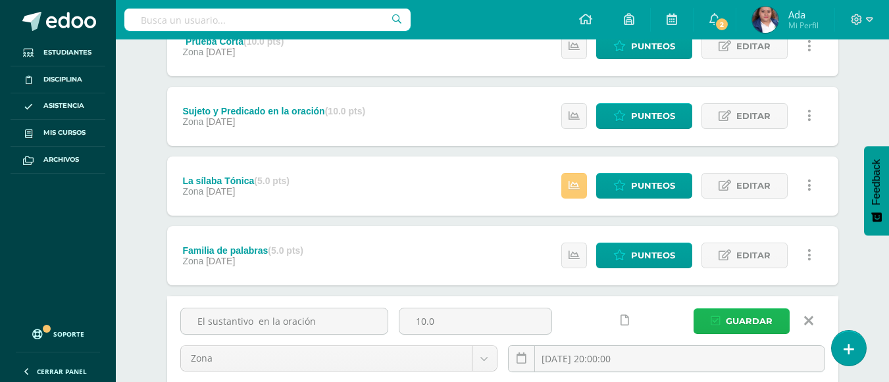
click at [747, 316] on span "Guardar" at bounding box center [748, 321] width 47 height 24
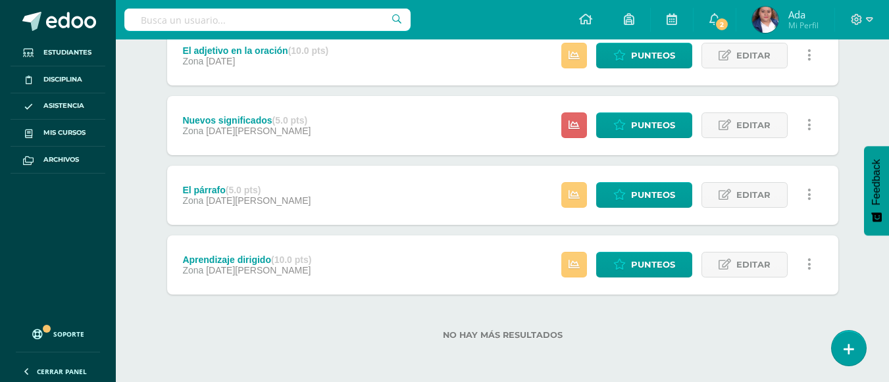
scroll to position [26, 0]
